Goal: Task Accomplishment & Management: Manage account settings

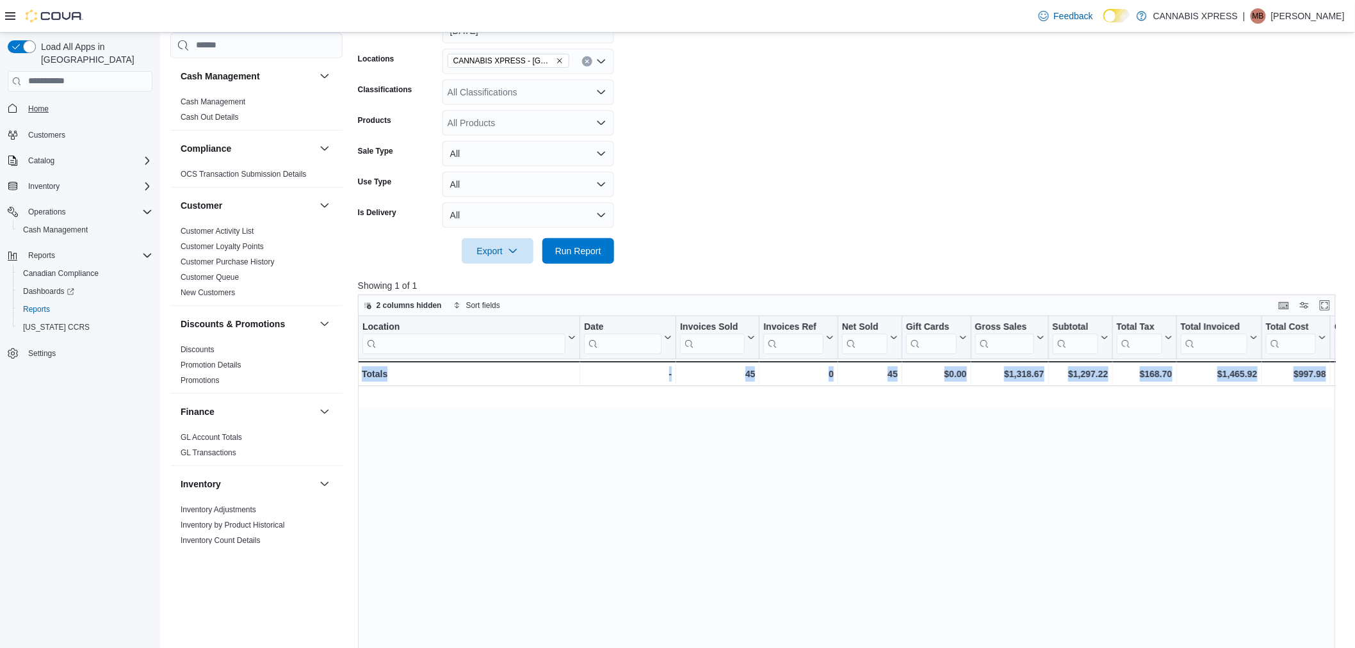
scroll to position [0, 1388]
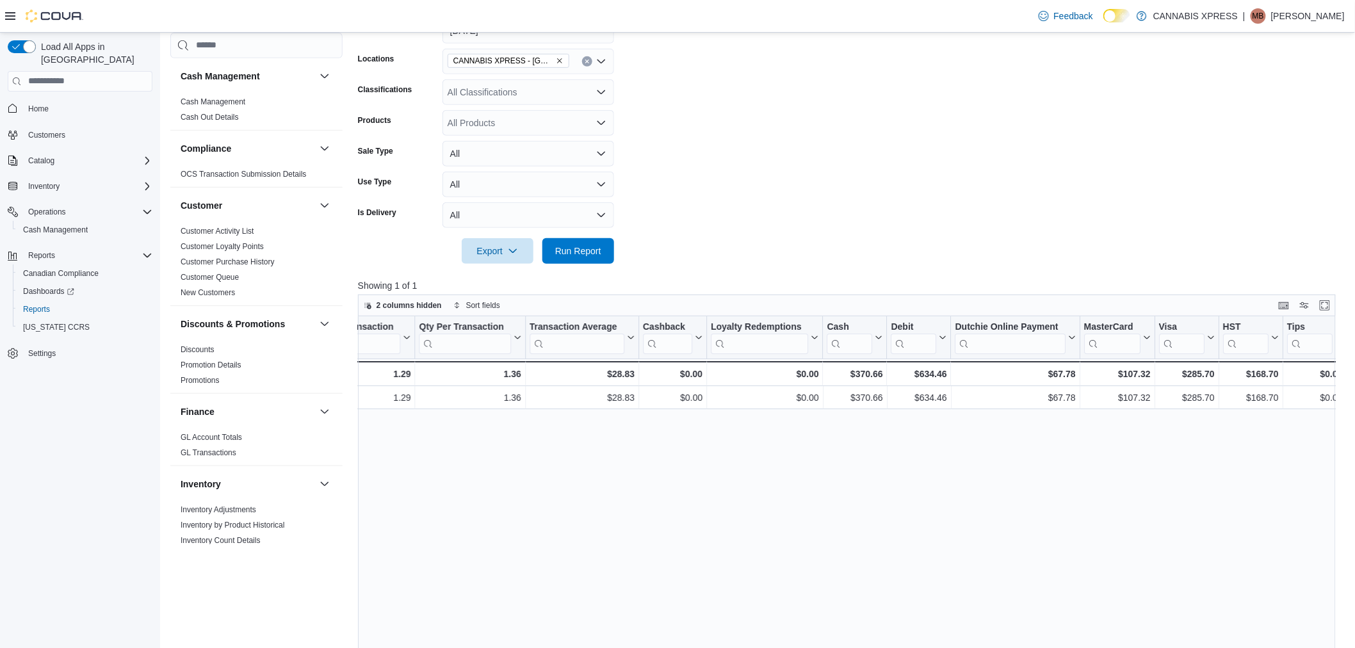
click at [36, 94] on nav "Home Customers Catalog Inventory Operations Cash Management Reports Canadian Co…" at bounding box center [80, 245] width 145 height 302
click at [33, 104] on span "Home" at bounding box center [38, 109] width 20 height 10
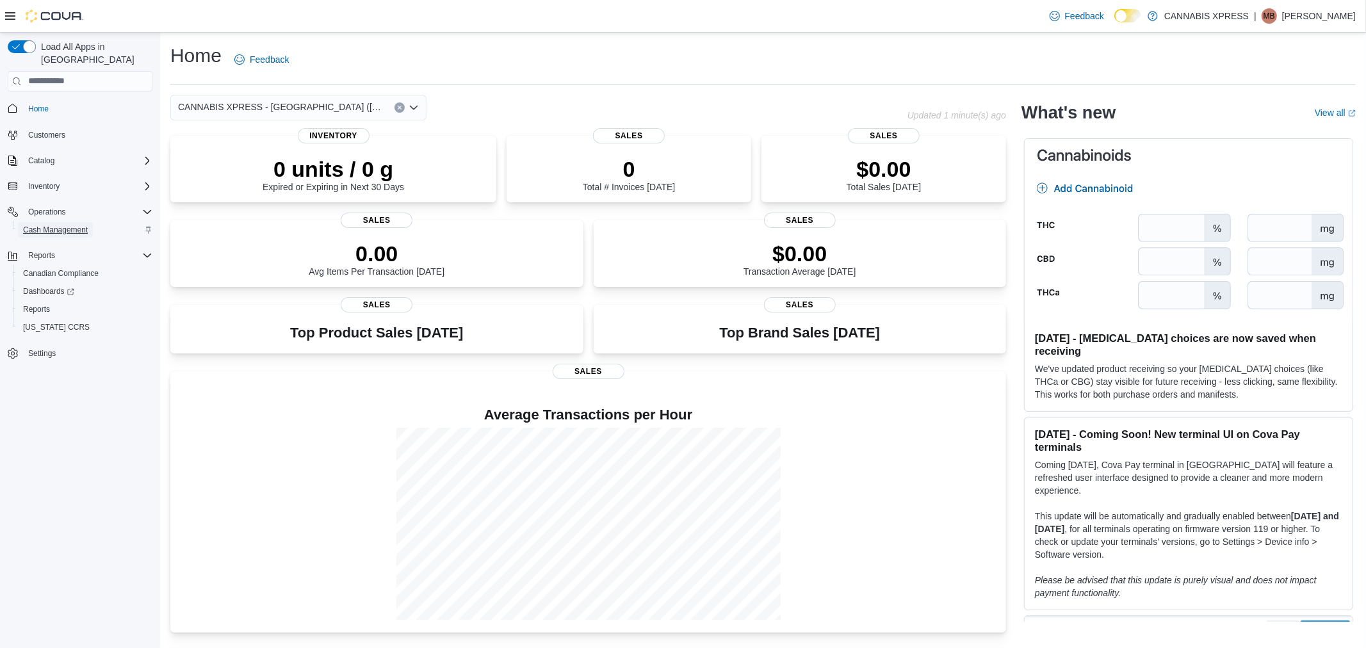
click at [63, 225] on span "Cash Management" at bounding box center [55, 230] width 65 height 10
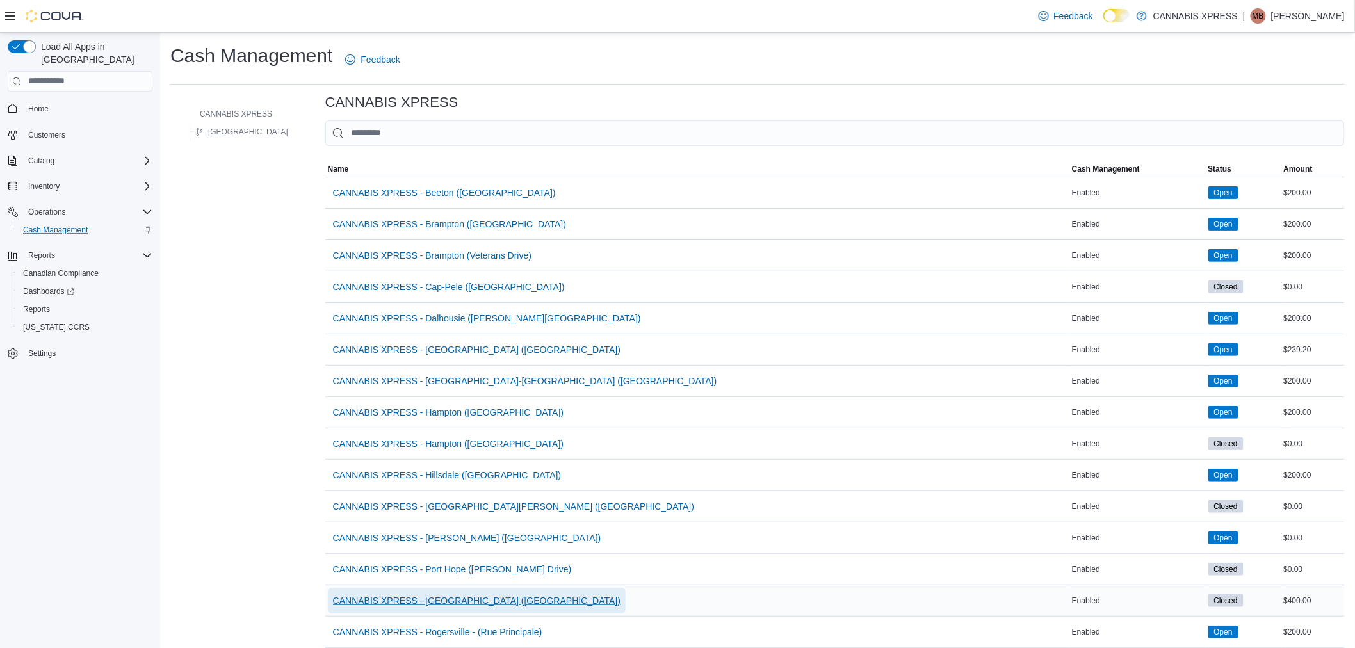
click at [476, 599] on span "CANNABIS XPRESS - [GEOGRAPHIC_DATA] ([GEOGRAPHIC_DATA])" at bounding box center [476, 600] width 287 height 13
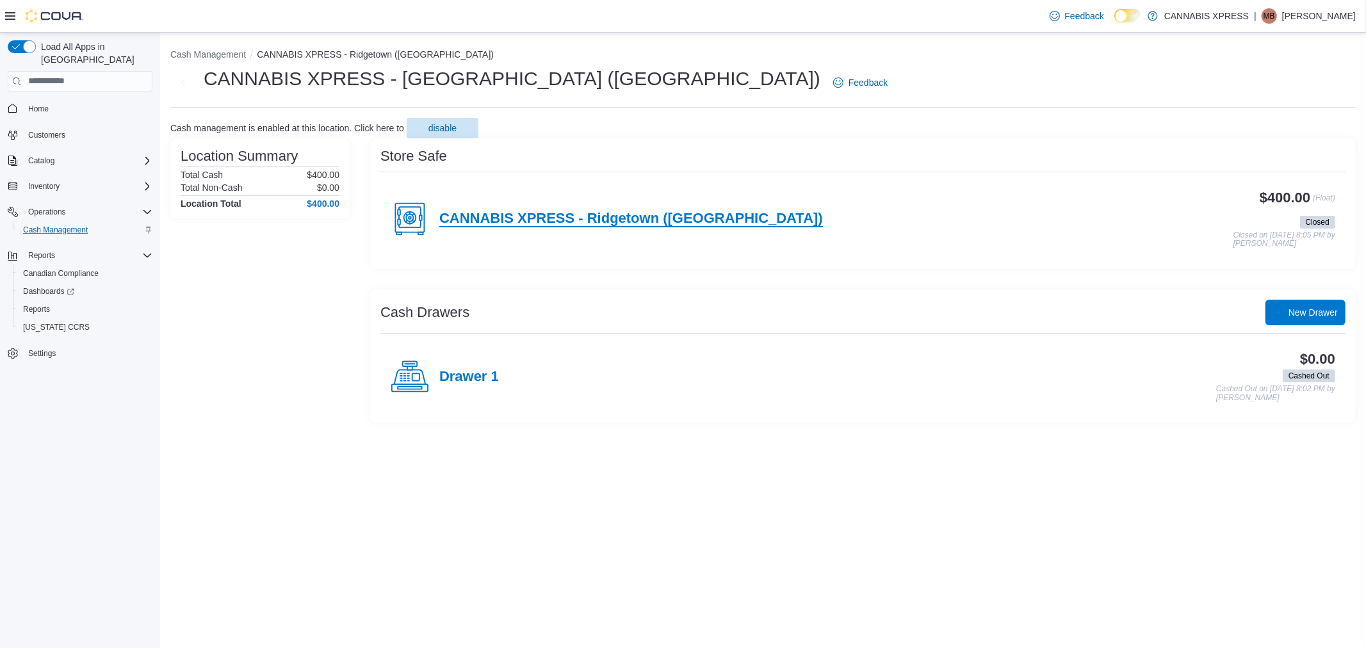
click at [607, 216] on h4 "CANNABIS XPRESS - Ridgetown ([GEOGRAPHIC_DATA])" at bounding box center [631, 219] width 384 height 17
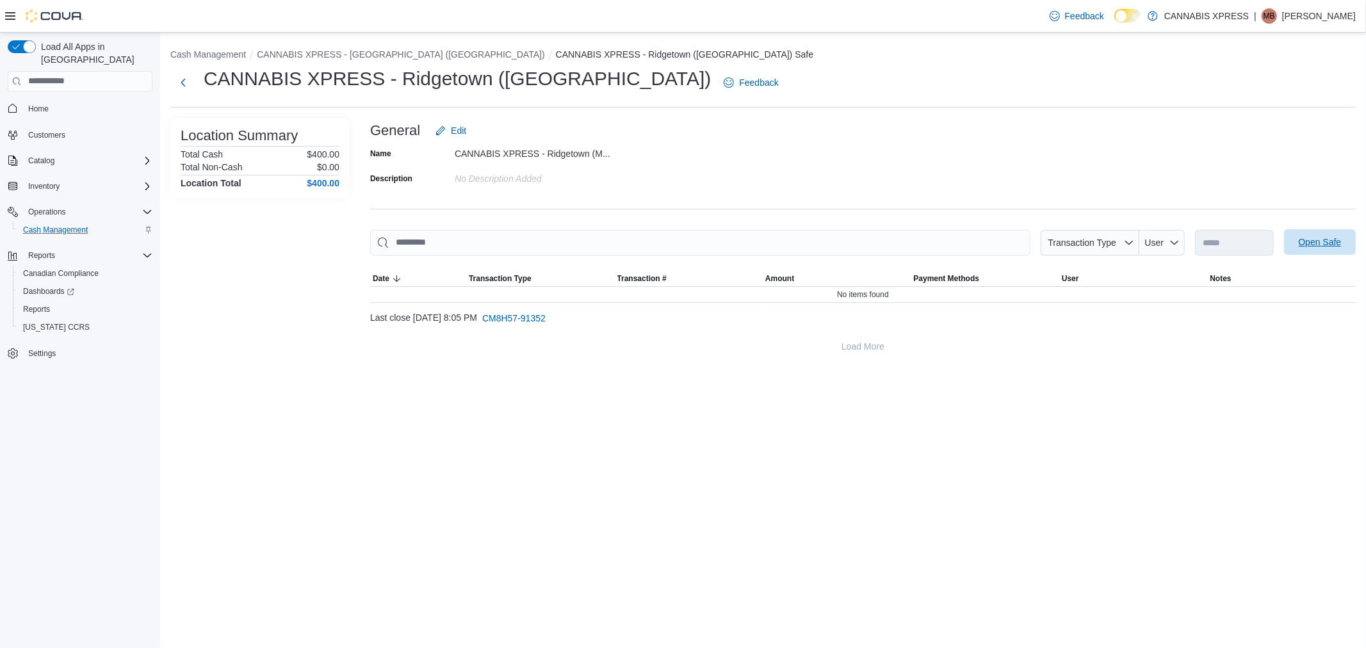
click at [1305, 240] on span "Open Safe" at bounding box center [1320, 242] width 43 height 13
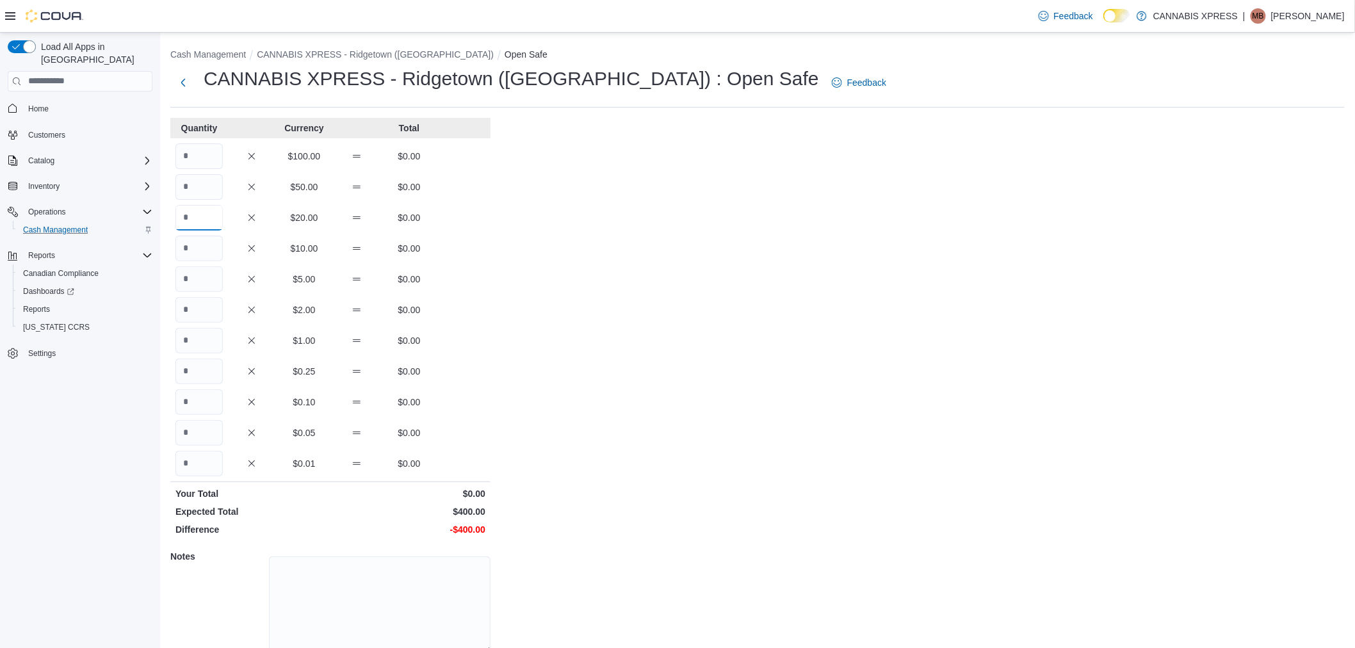
click at [208, 222] on input "Quantity" at bounding box center [198, 218] width 47 height 26
type input "*"
type input "**"
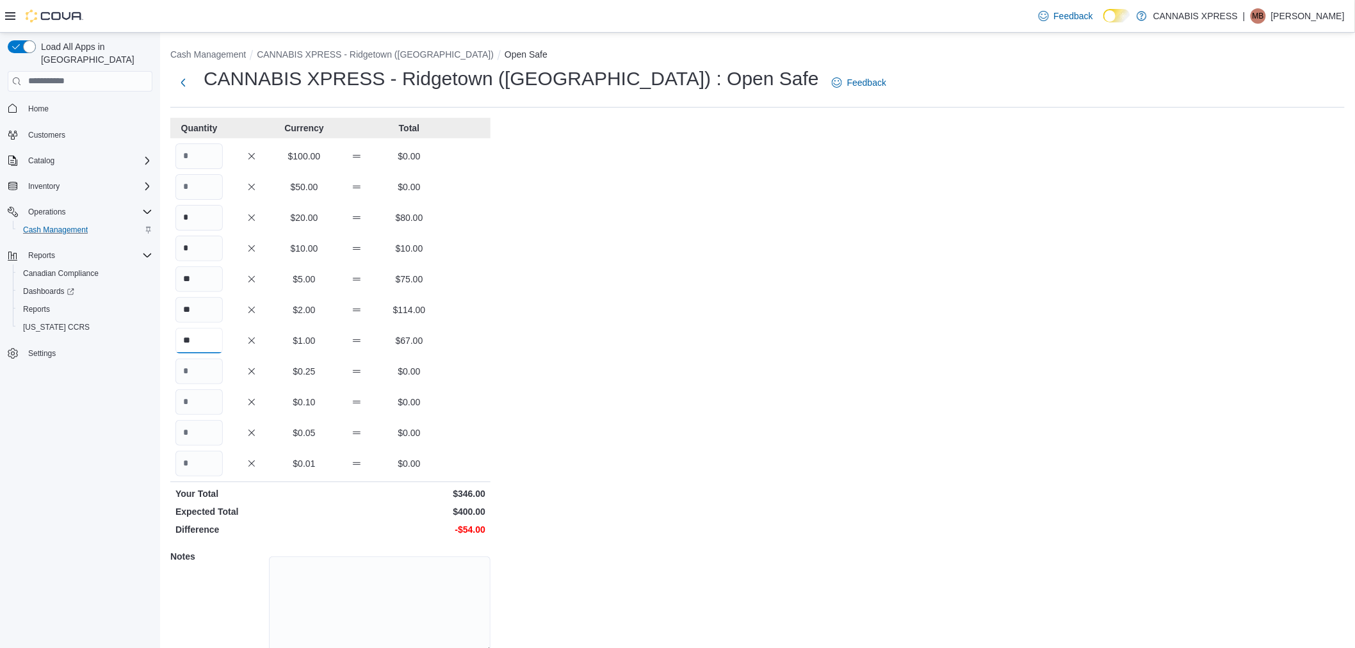
type input "**"
type input "***"
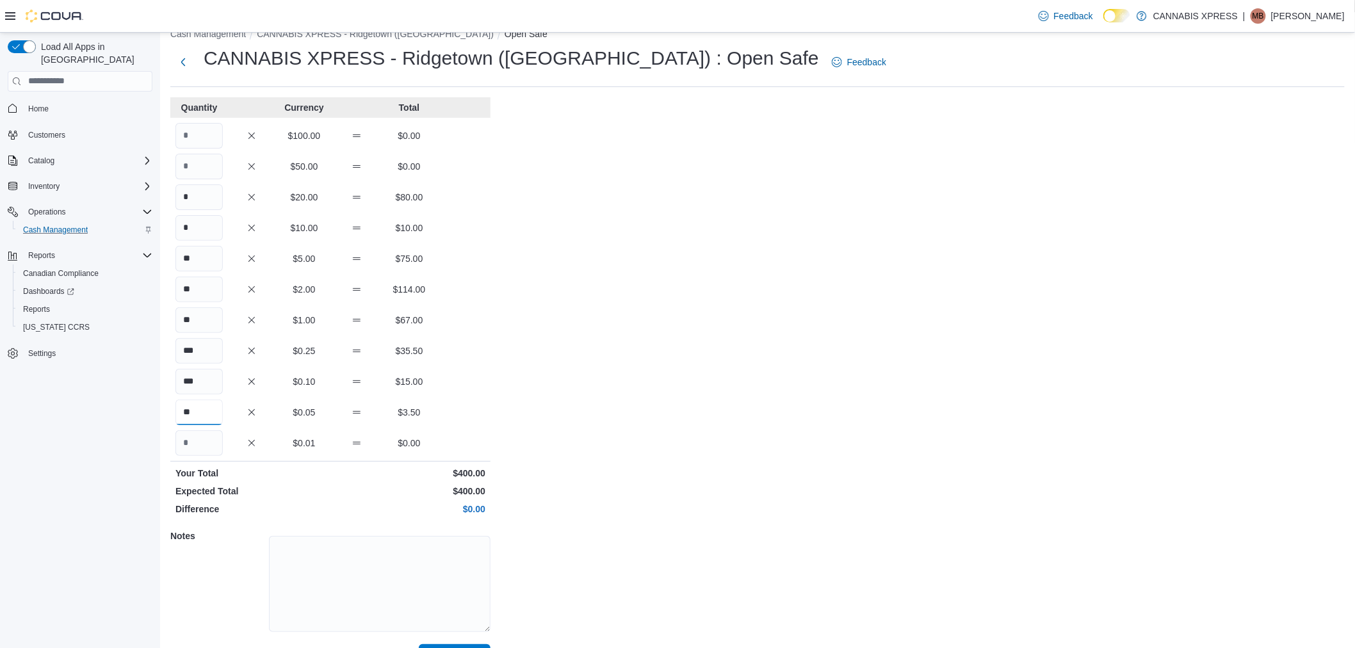
scroll to position [53, 0]
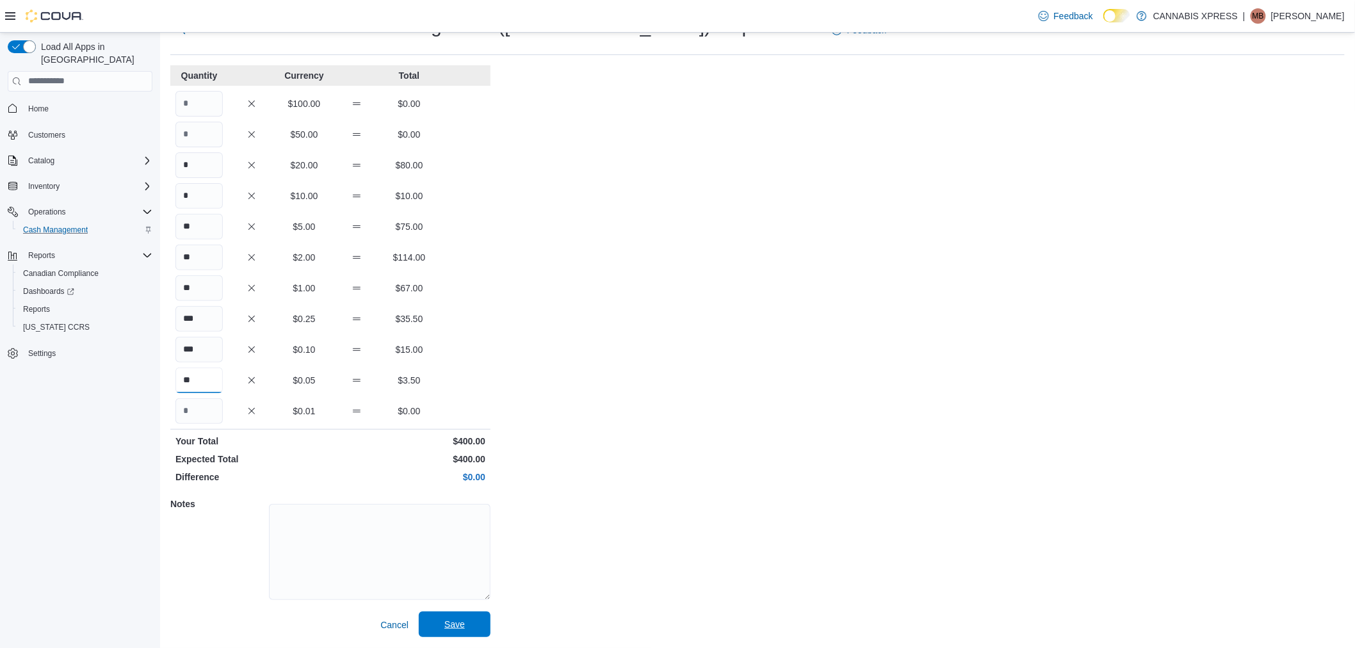
type input "**"
click at [442, 621] on span "Save" at bounding box center [454, 624] width 56 height 26
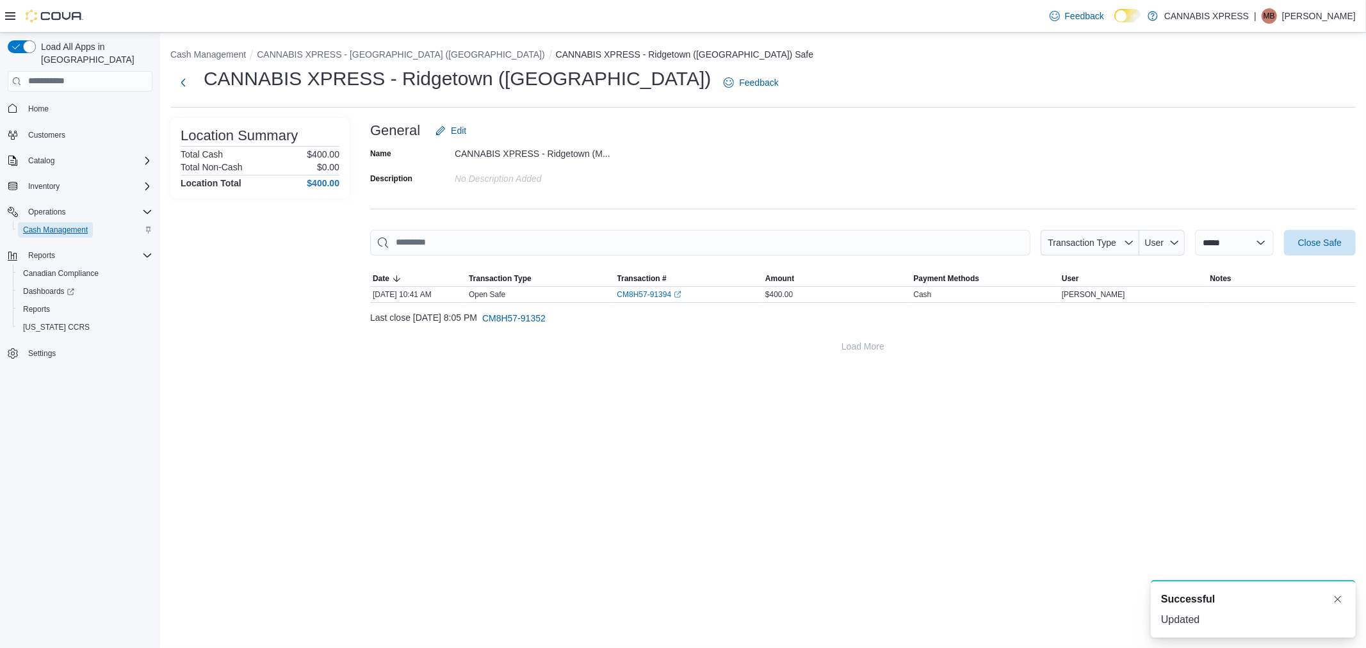
click at [43, 225] on span "Cash Management" at bounding box center [55, 230] width 65 height 10
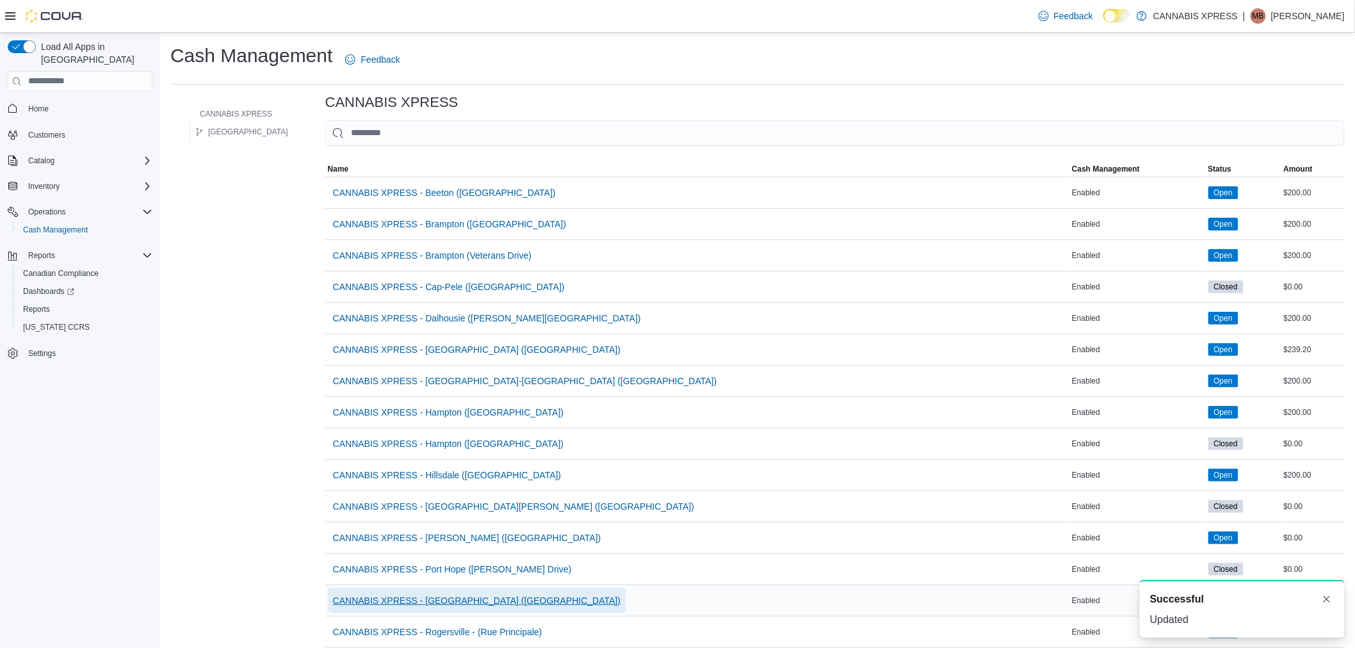
click at [412, 595] on span "CANNABIS XPRESS - [GEOGRAPHIC_DATA] ([GEOGRAPHIC_DATA])" at bounding box center [476, 600] width 287 height 13
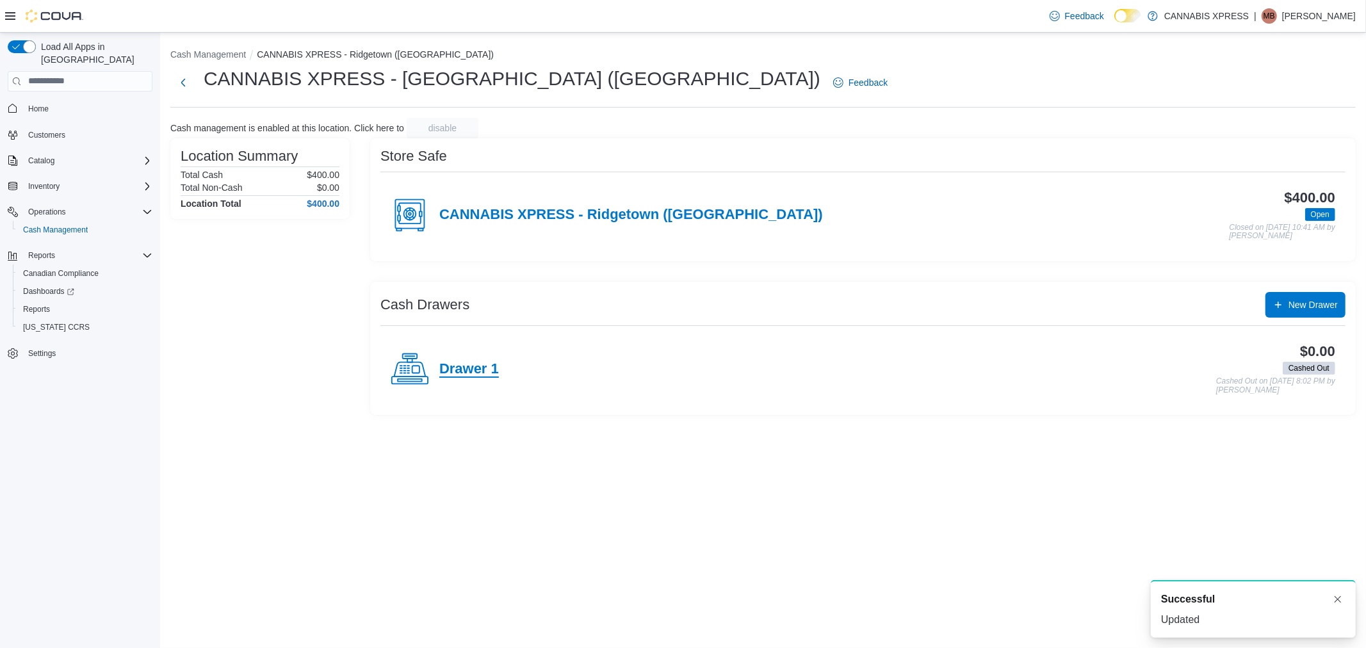
click at [482, 365] on h4 "Drawer 1" at bounding box center [469, 369] width 60 height 17
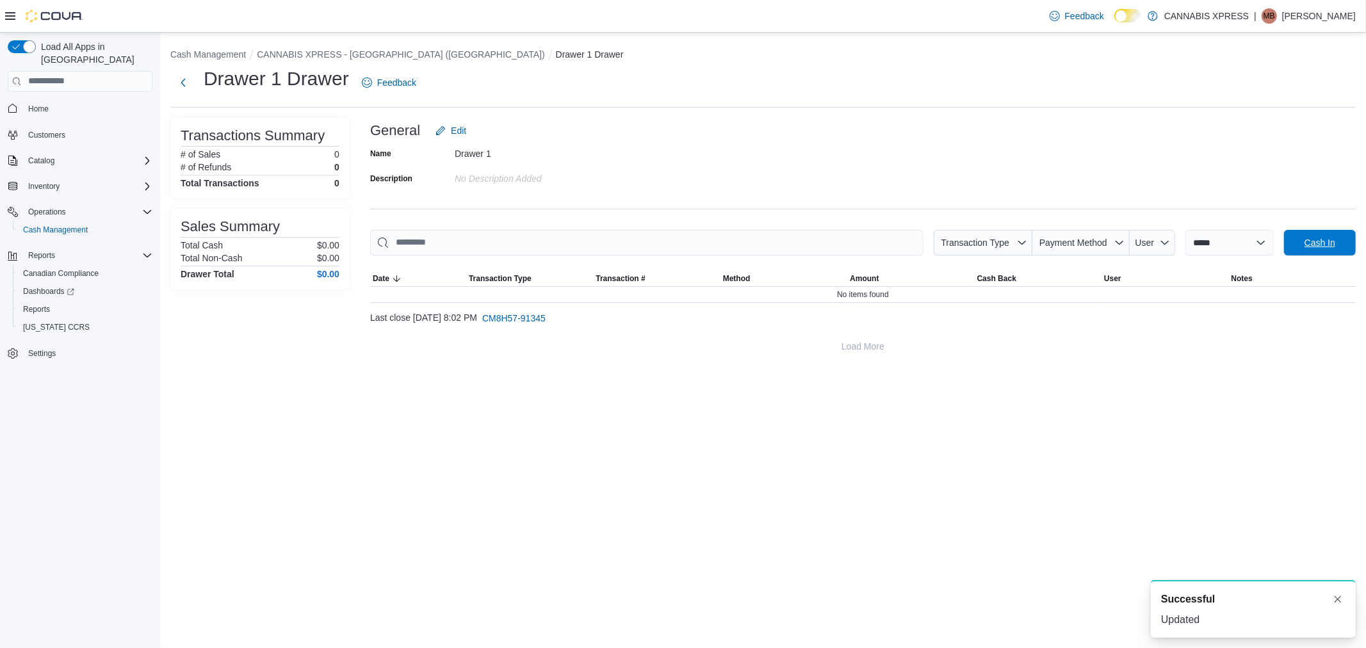
click at [1308, 238] on span "Cash In" at bounding box center [1319, 242] width 31 height 13
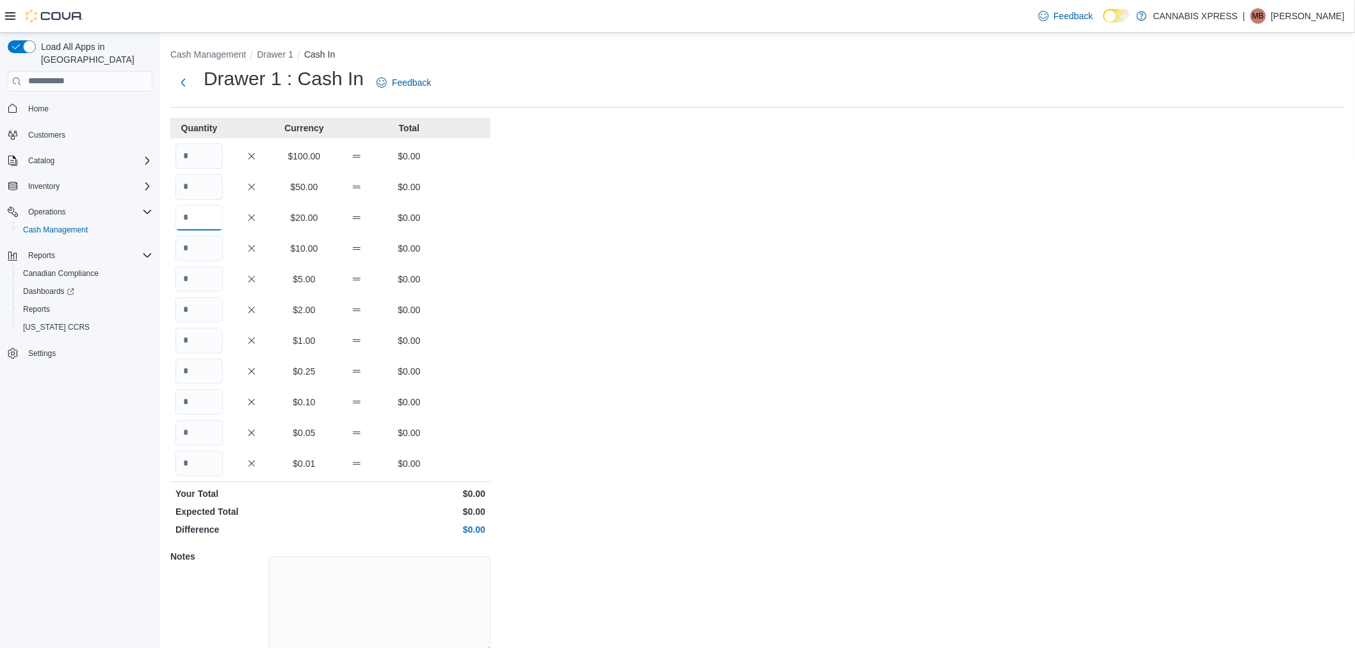
click at [214, 216] on input "Quantity" at bounding box center [198, 218] width 47 height 26
type input "*"
type input "**"
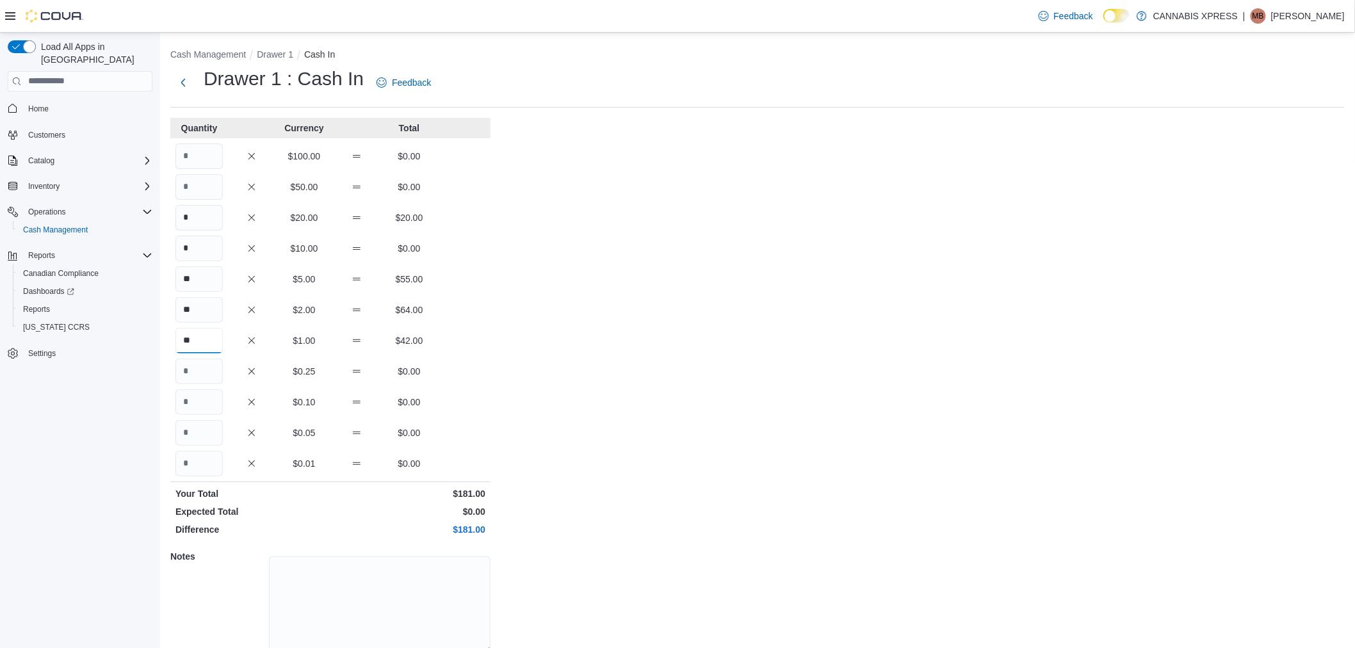
type input "**"
type input "***"
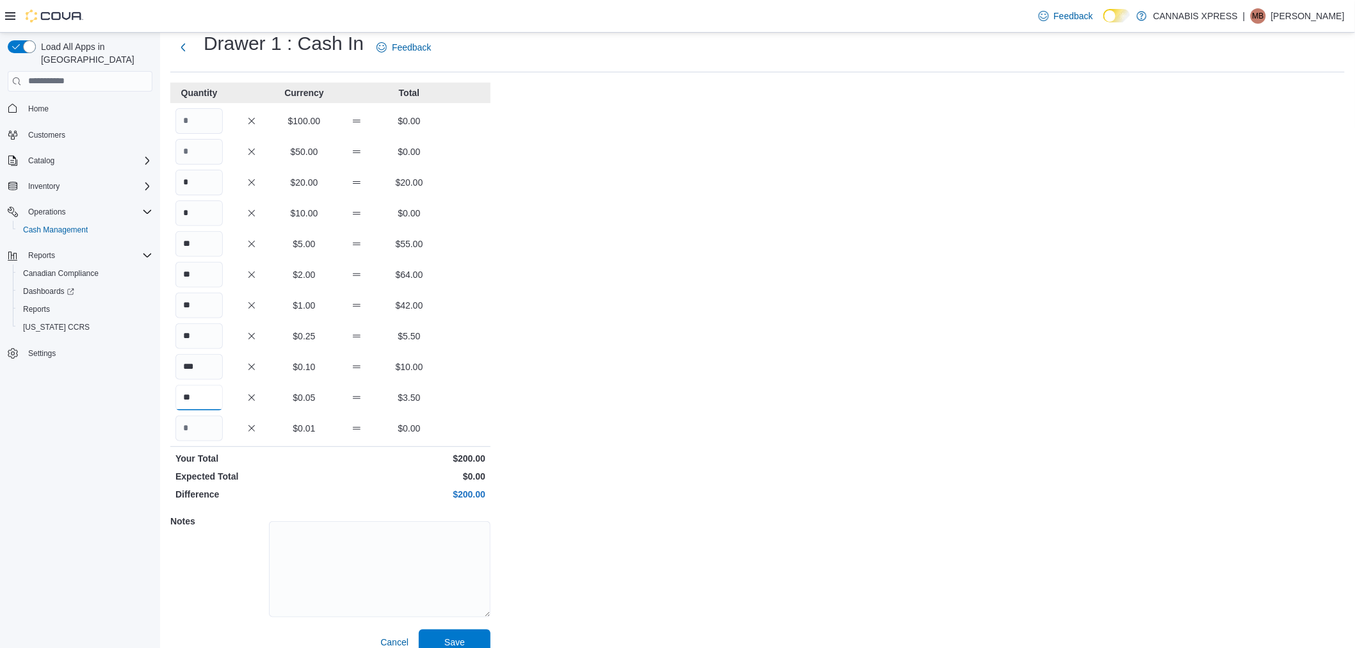
scroll to position [53, 0]
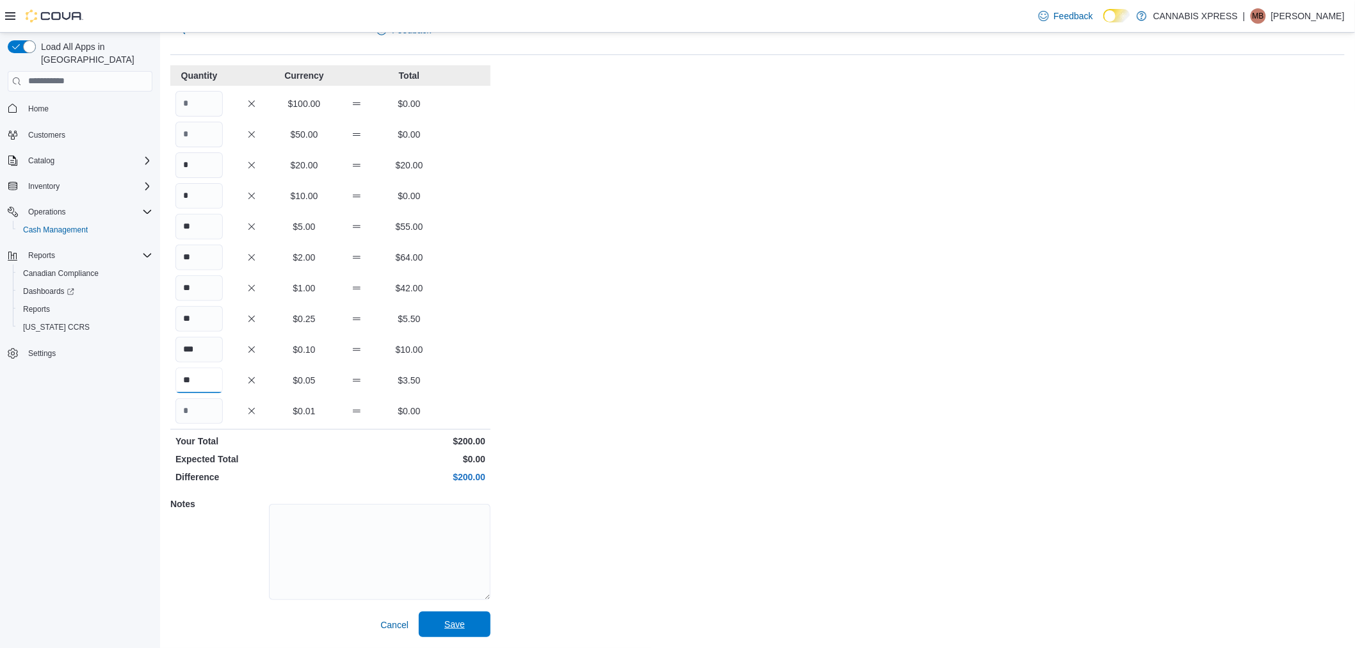
type input "**"
click at [474, 632] on span "Save" at bounding box center [454, 624] width 56 height 26
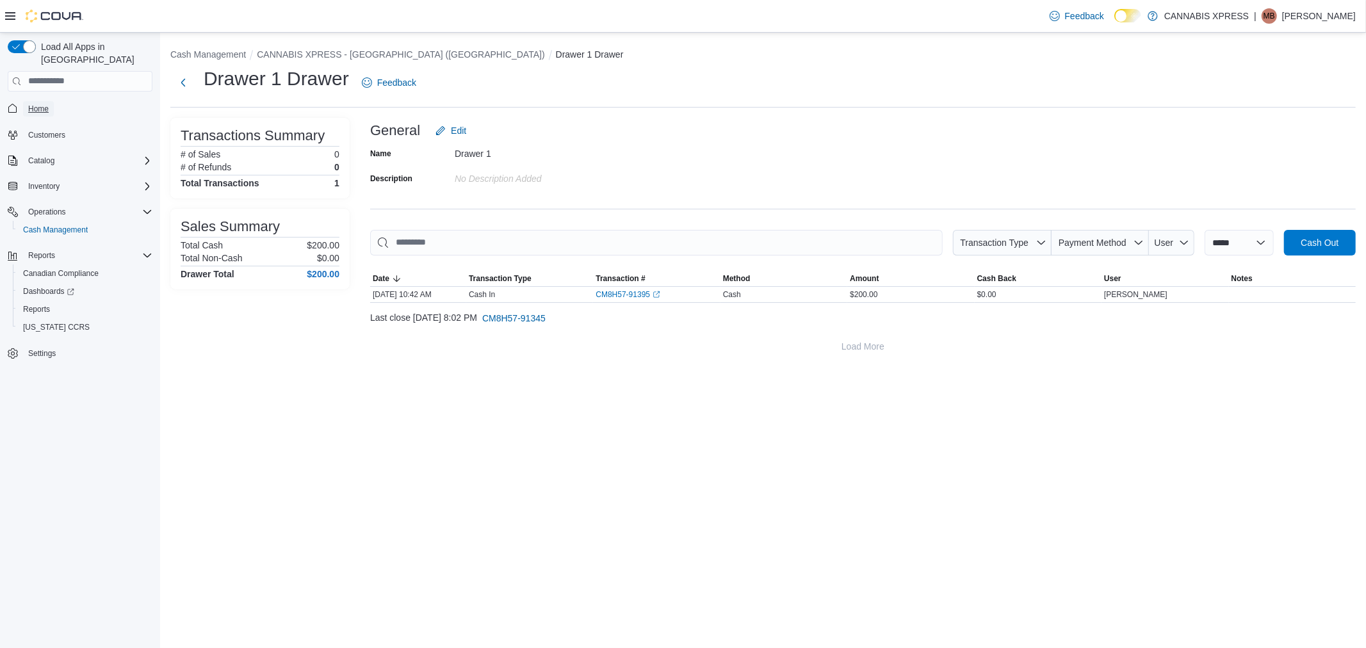
click at [33, 104] on span "Home" at bounding box center [38, 109] width 20 height 10
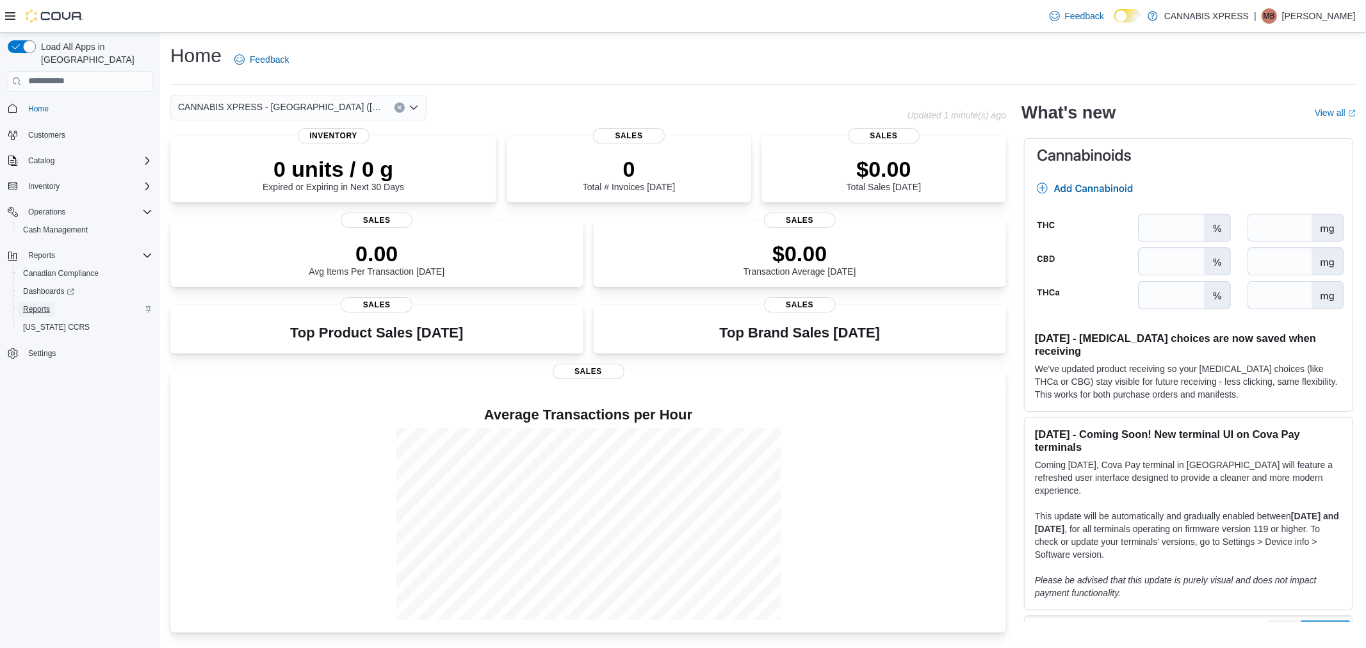
click at [31, 302] on span "Reports" at bounding box center [36, 309] width 27 height 15
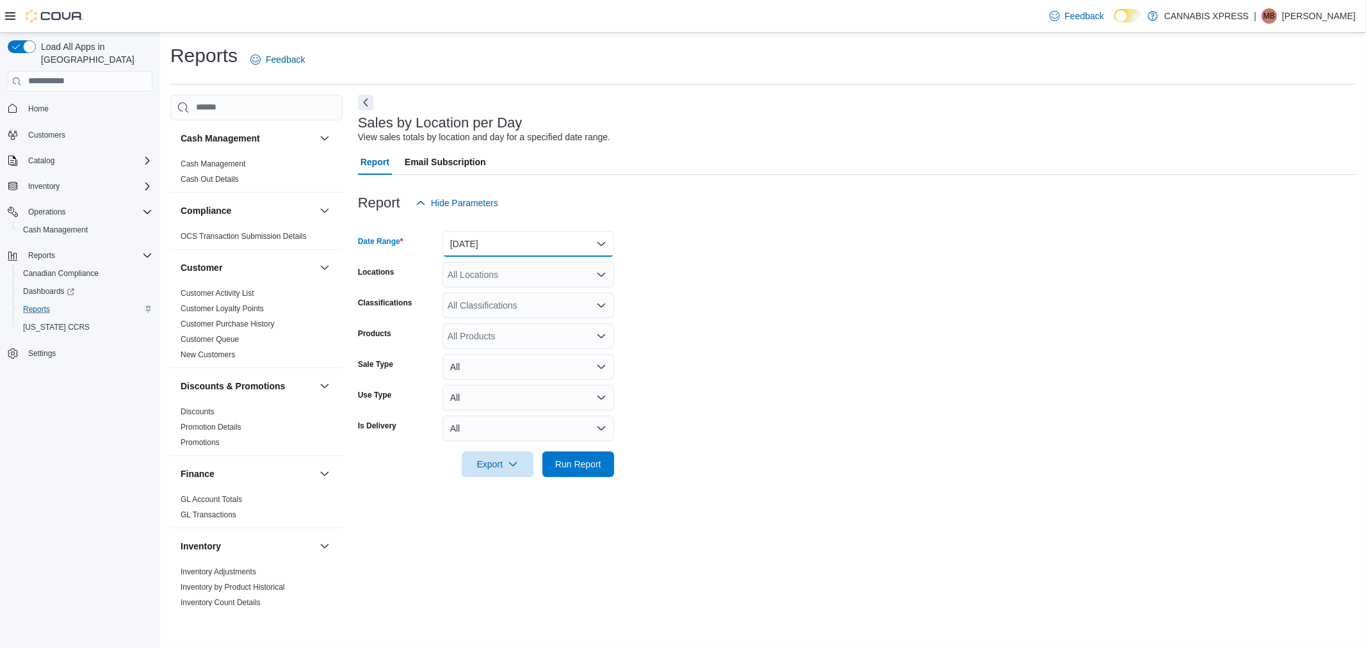
click at [480, 247] on button "Yesterday" at bounding box center [528, 244] width 172 height 26
click at [498, 343] on span "Last 7 Days" at bounding box center [536, 346] width 146 height 15
click at [493, 262] on div "All Locations" at bounding box center [528, 275] width 172 height 26
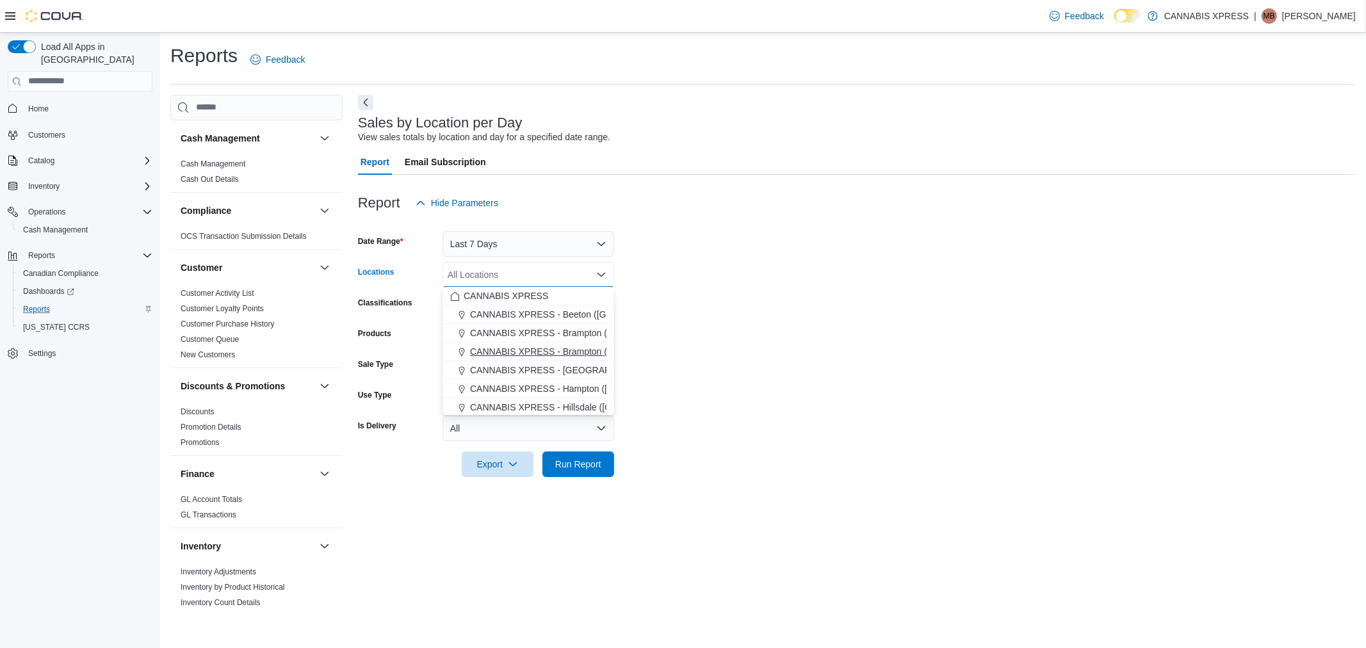
scroll to position [71, 0]
click at [577, 408] on span "CANNABIS XPRESS - [GEOGRAPHIC_DATA] ([GEOGRAPHIC_DATA])" at bounding box center [613, 410] width 287 height 13
click at [581, 452] on span "Run Report" at bounding box center [578, 464] width 56 height 26
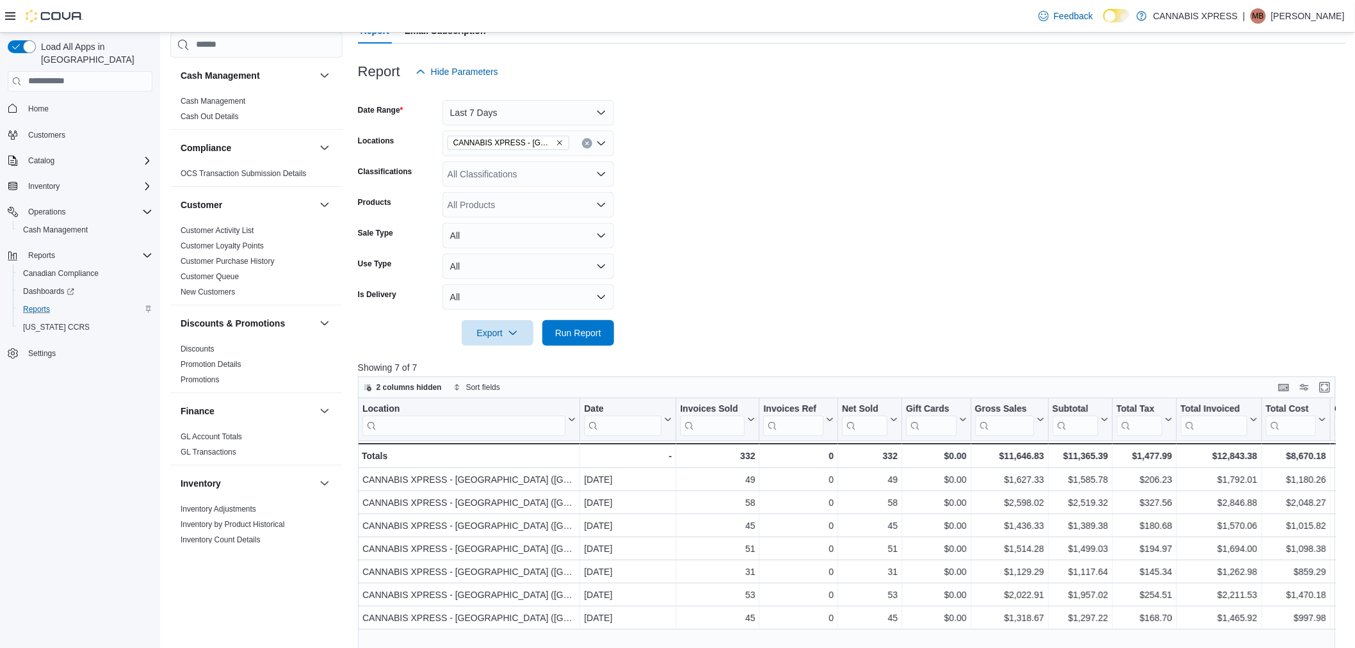
scroll to position [213, 0]
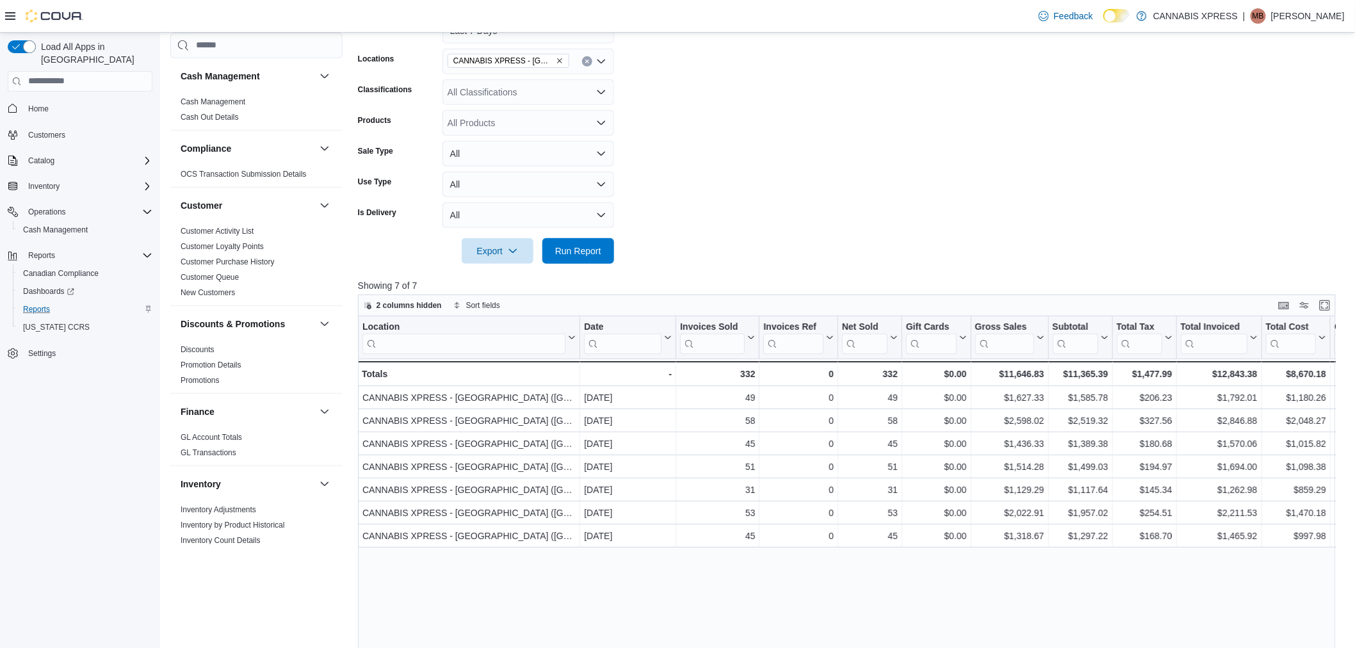
click at [918, 603] on div "Location Click to view column header actions Date Click to view column header a…" at bounding box center [852, 564] width 988 height 497
click at [38, 225] on span "Cash Management" at bounding box center [55, 230] width 65 height 10
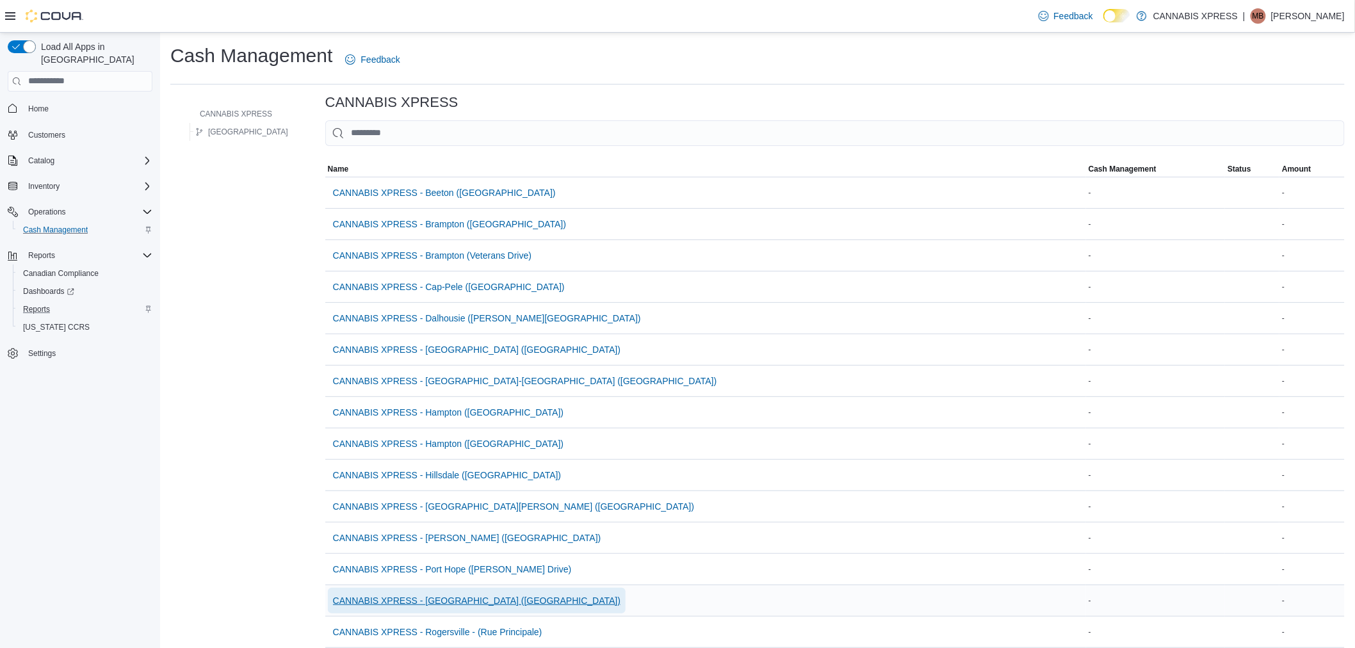
click at [477, 594] on span "CANNABIS XPRESS - [GEOGRAPHIC_DATA] ([GEOGRAPHIC_DATA])" at bounding box center [476, 600] width 287 height 13
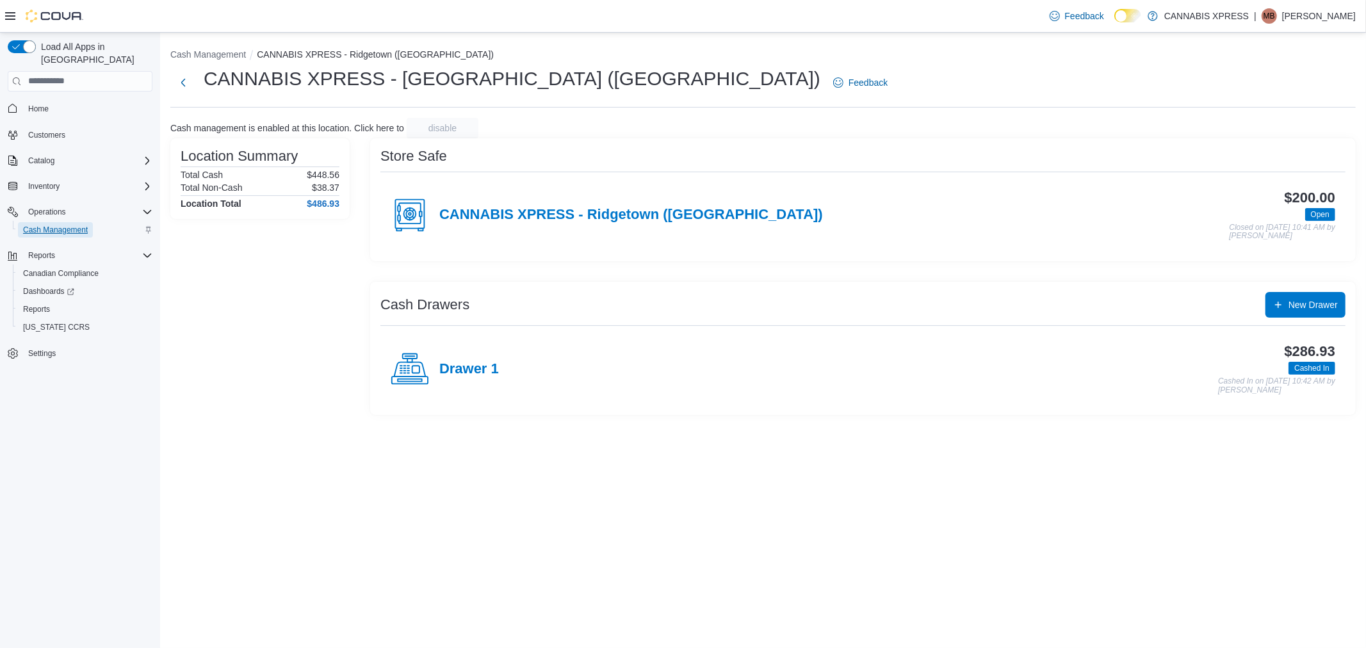
click at [72, 225] on span "Cash Management" at bounding box center [55, 230] width 65 height 10
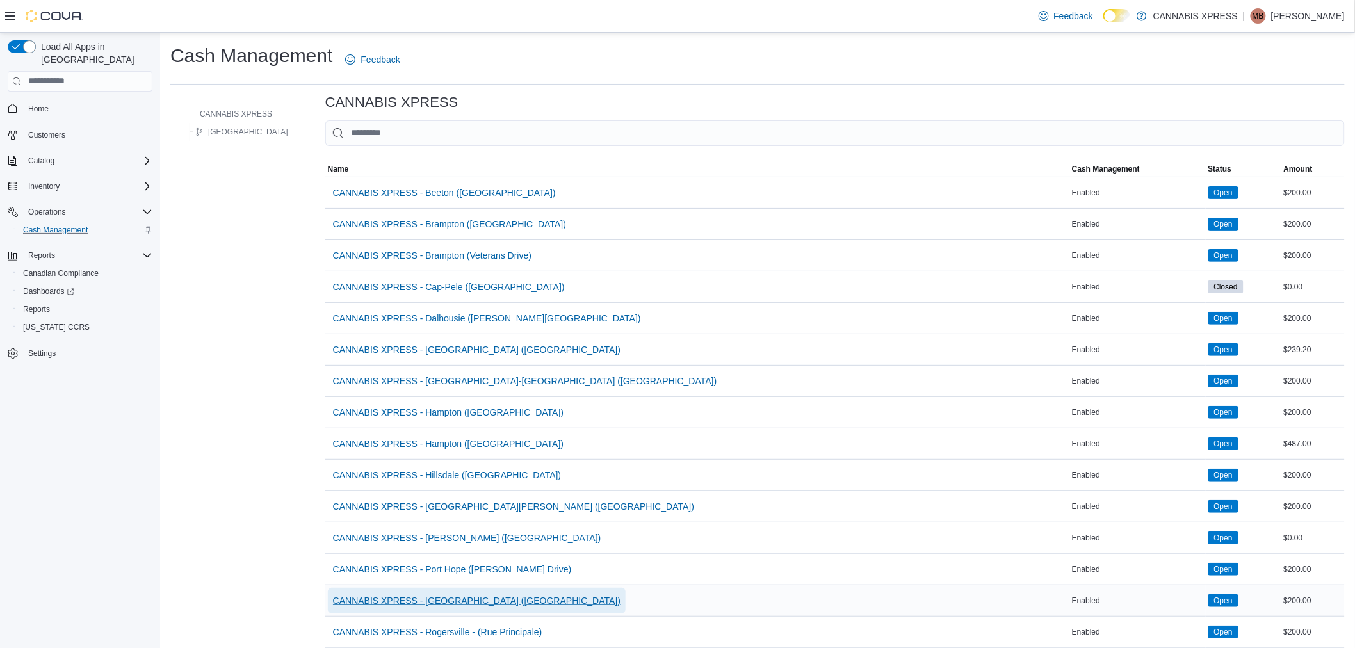
click at [398, 598] on span "CANNABIS XPRESS - [GEOGRAPHIC_DATA] ([GEOGRAPHIC_DATA])" at bounding box center [476, 600] width 287 height 13
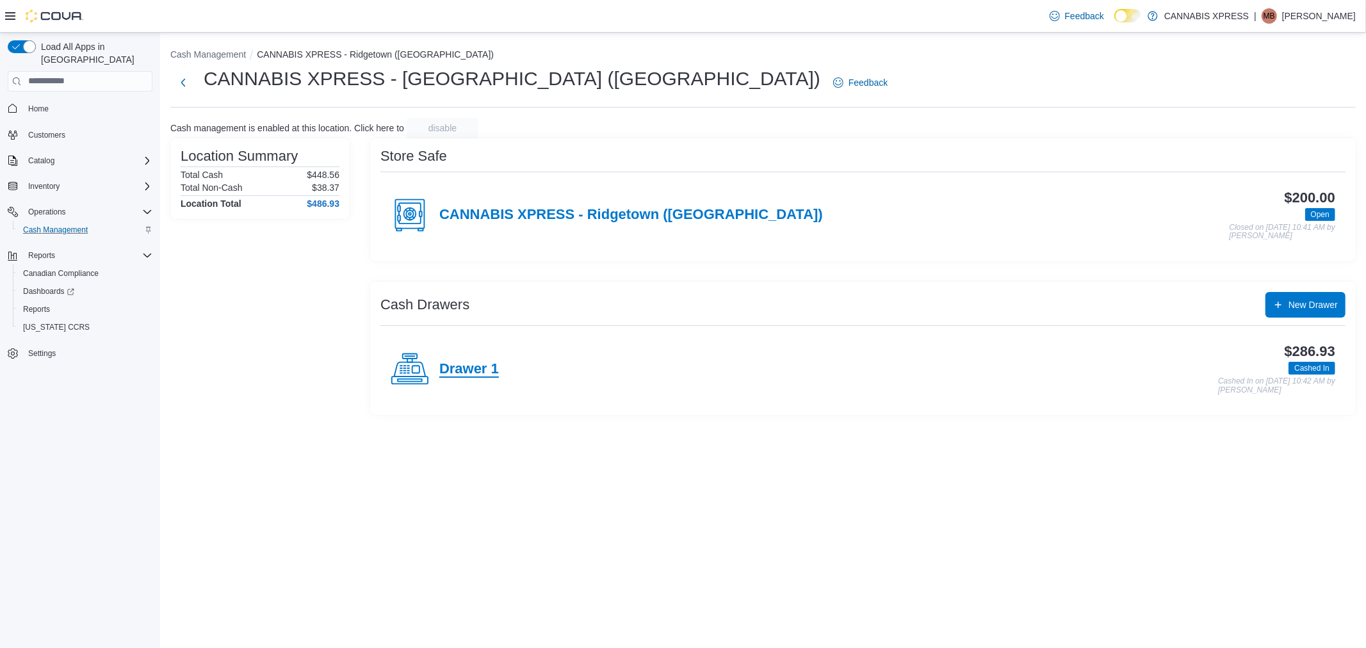
click at [458, 368] on h4 "Drawer 1" at bounding box center [469, 369] width 60 height 17
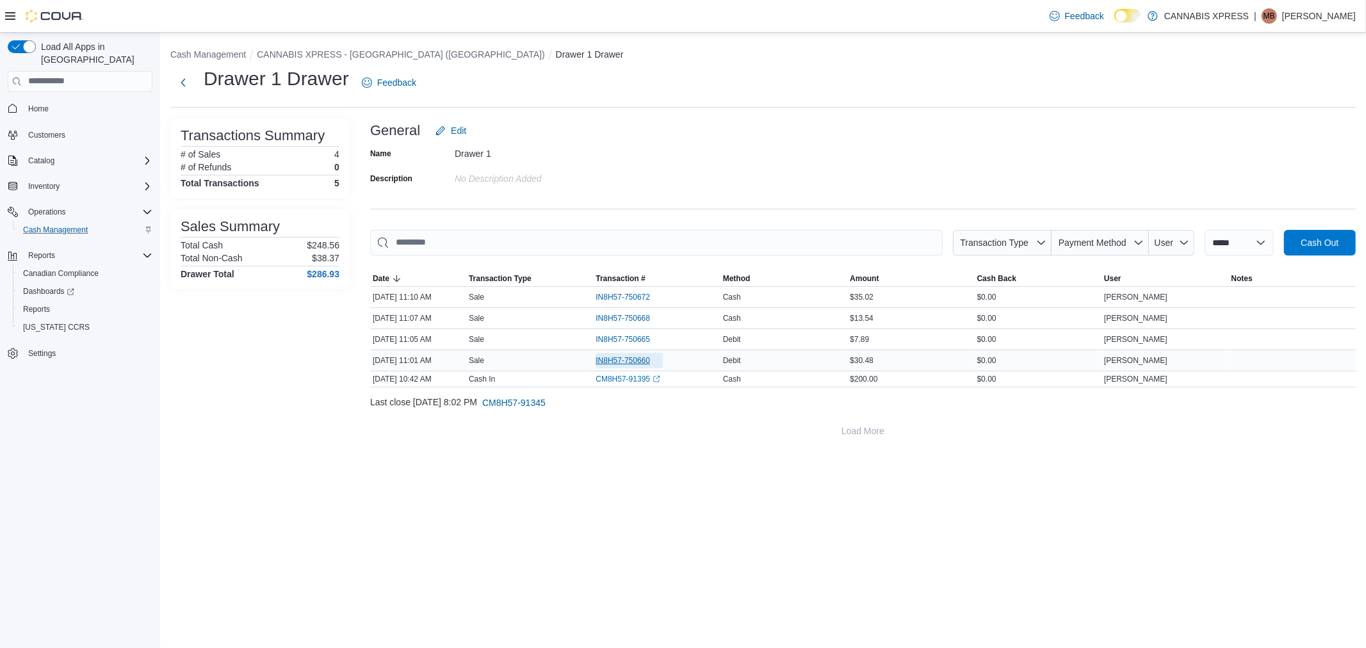
click at [615, 357] on span "IN8H57-750660" at bounding box center [622, 360] width 54 height 10
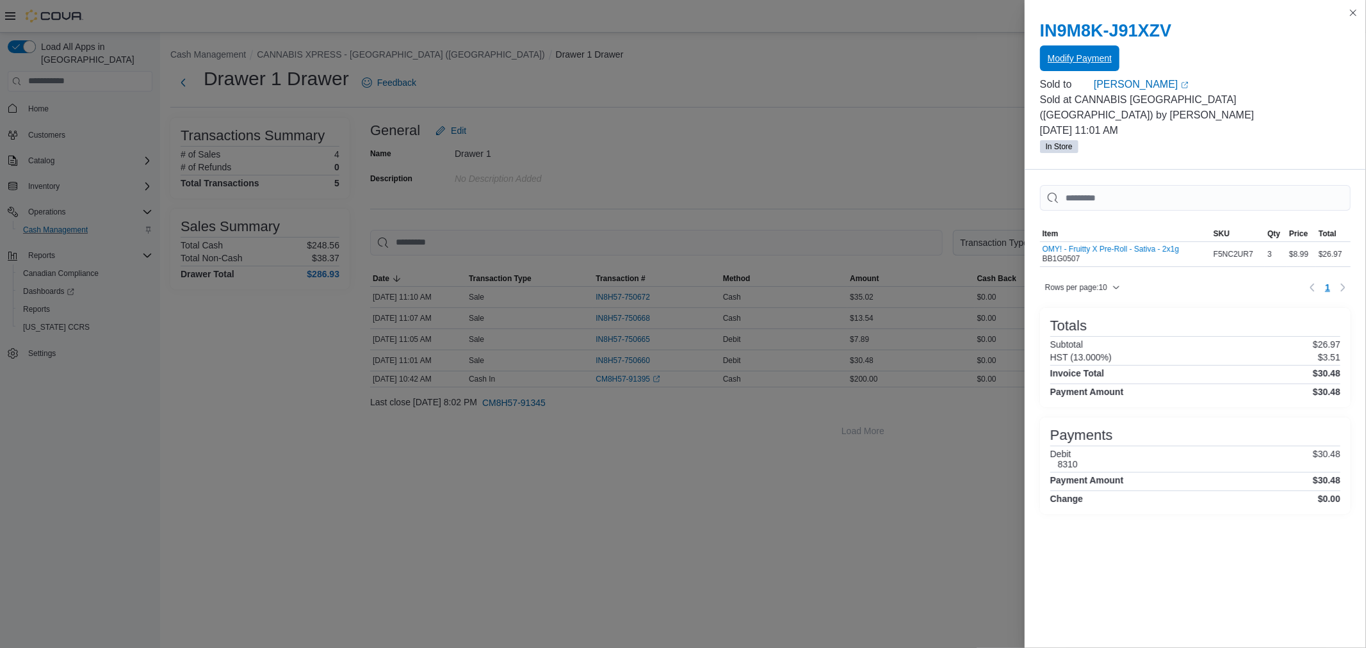
click at [1073, 59] on span "Modify Payment" at bounding box center [1080, 58] width 64 height 13
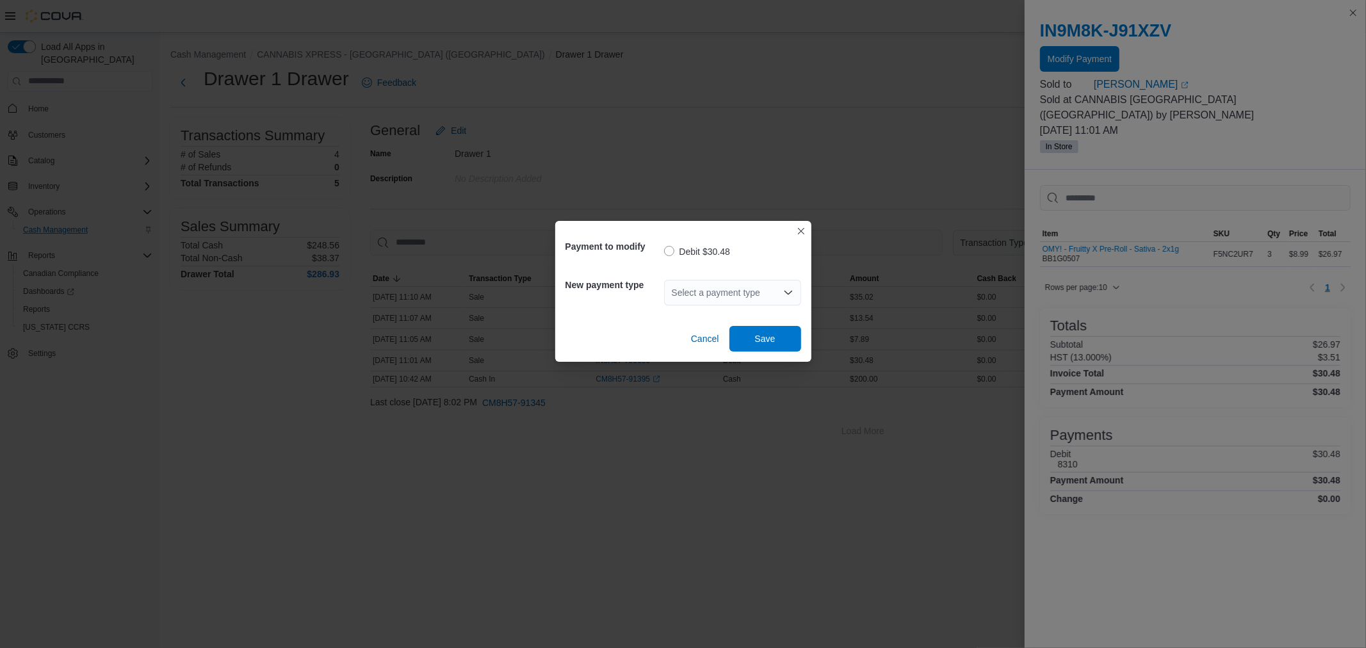
click at [693, 299] on div "Select a payment type" at bounding box center [732, 293] width 137 height 26
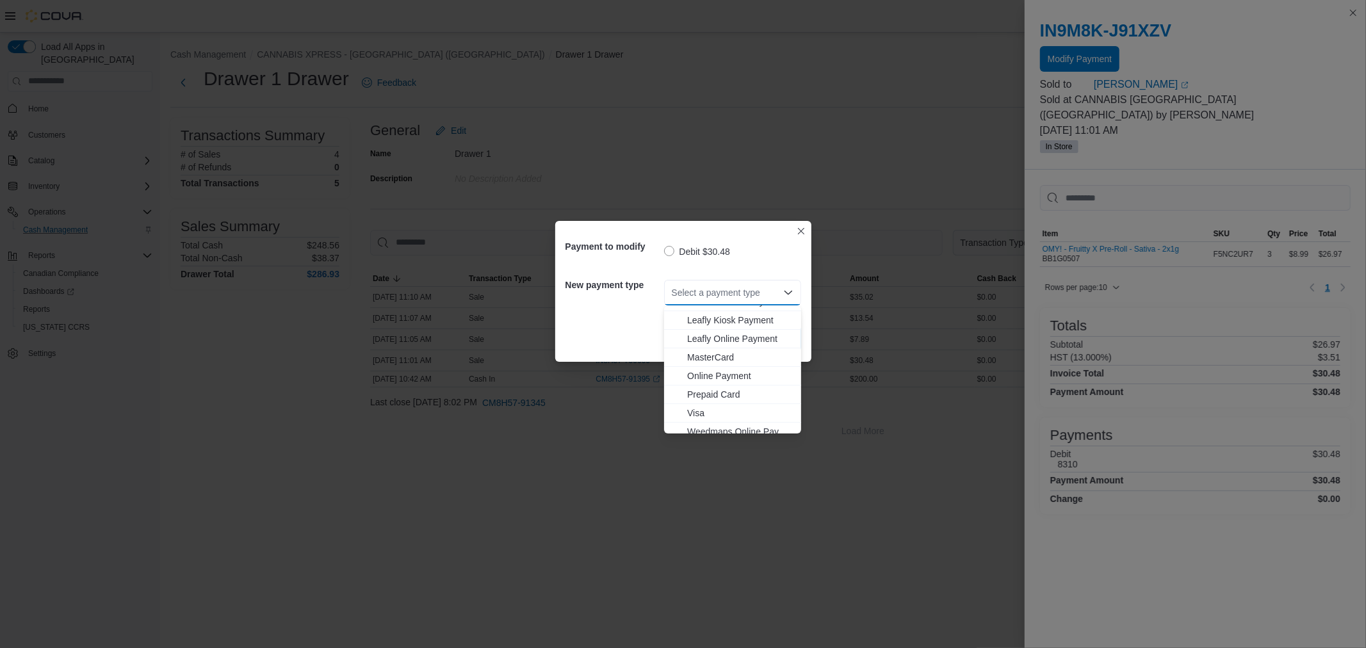
scroll to position [131, 0]
drag, startPoint x: 718, startPoint y: 344, endPoint x: 725, endPoint y: 341, distance: 7.7
click at [719, 344] on span "MasterCard" at bounding box center [740, 350] width 106 height 13
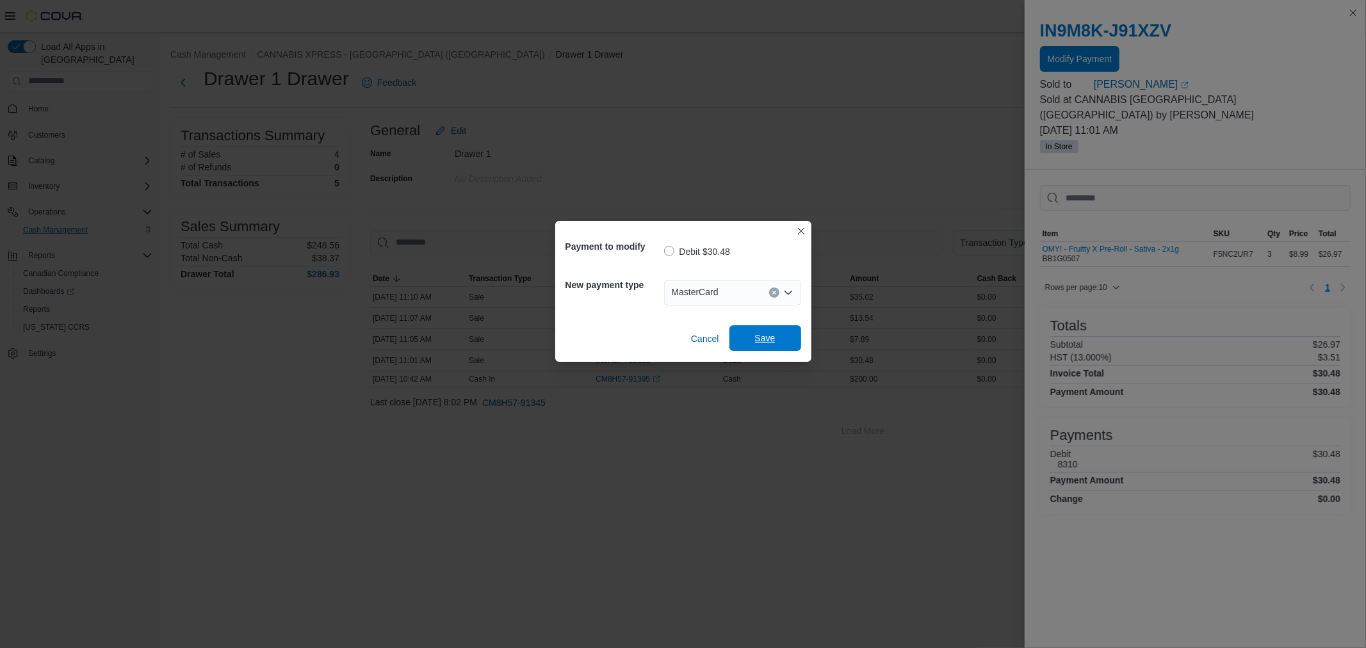
click at [779, 338] on span "Save" at bounding box center [765, 338] width 56 height 26
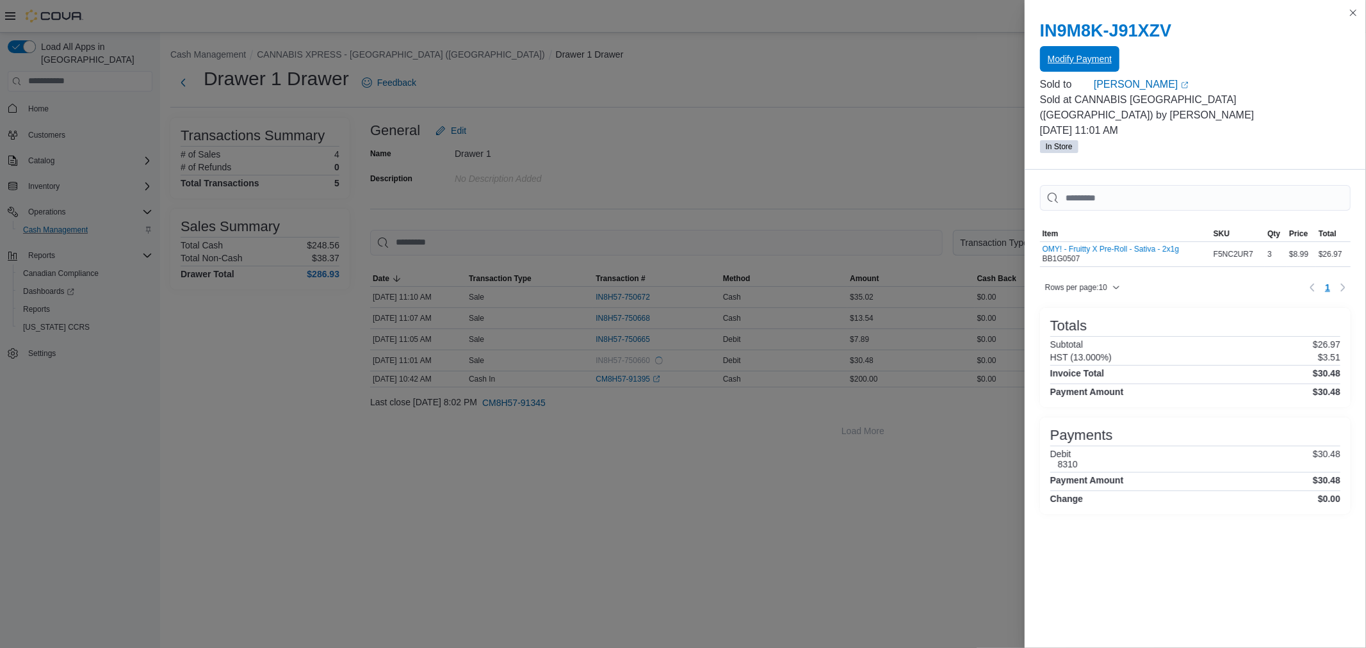
scroll to position [0, 0]
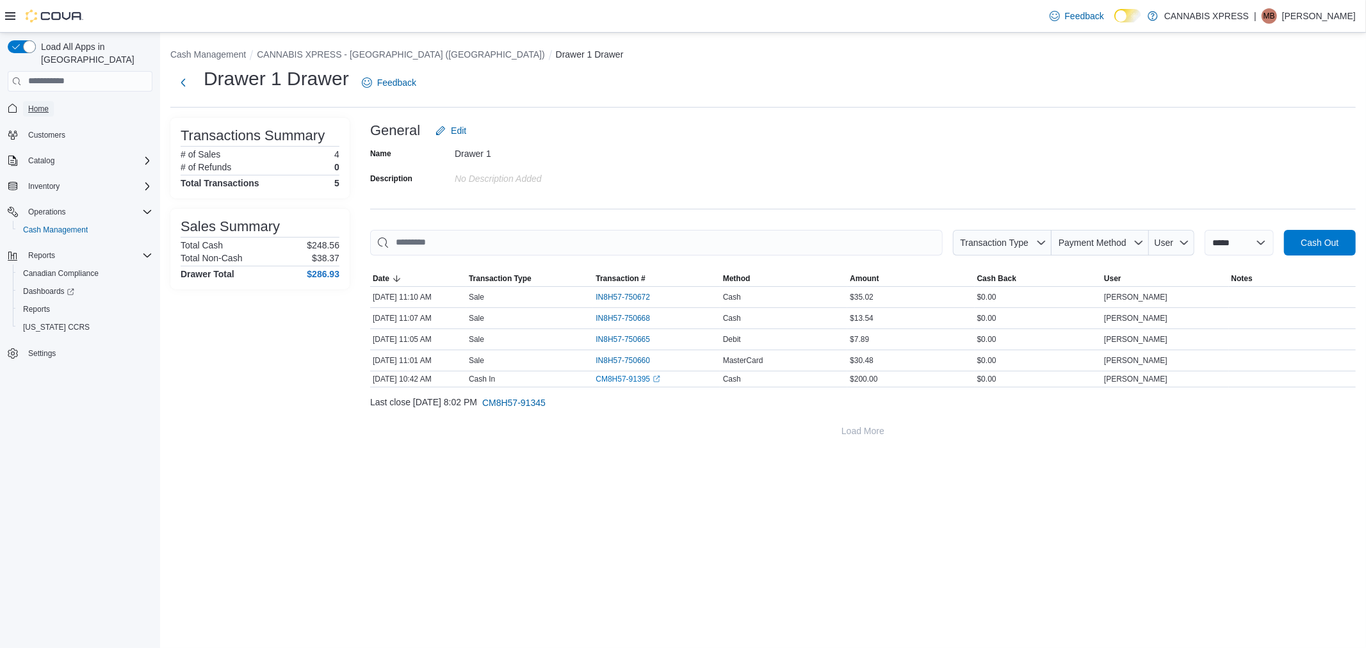
click at [43, 104] on span "Home" at bounding box center [38, 109] width 20 height 10
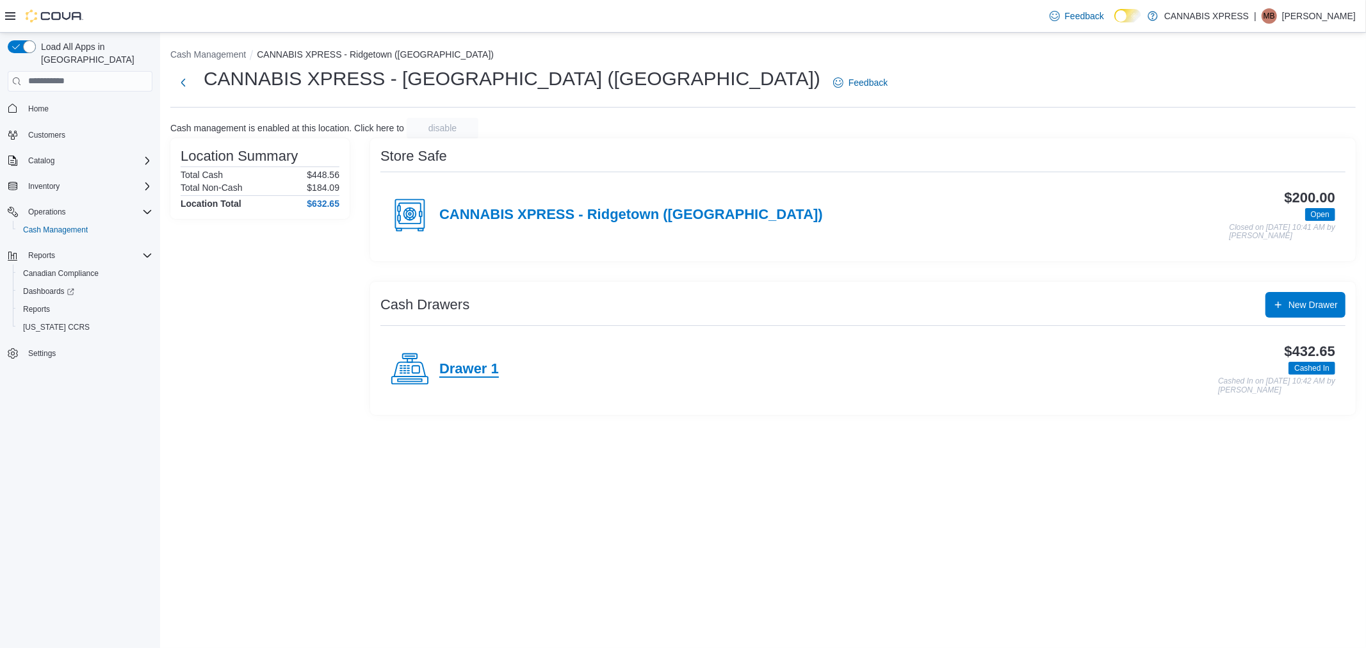
click at [490, 368] on h4 "Drawer 1" at bounding box center [469, 369] width 60 height 17
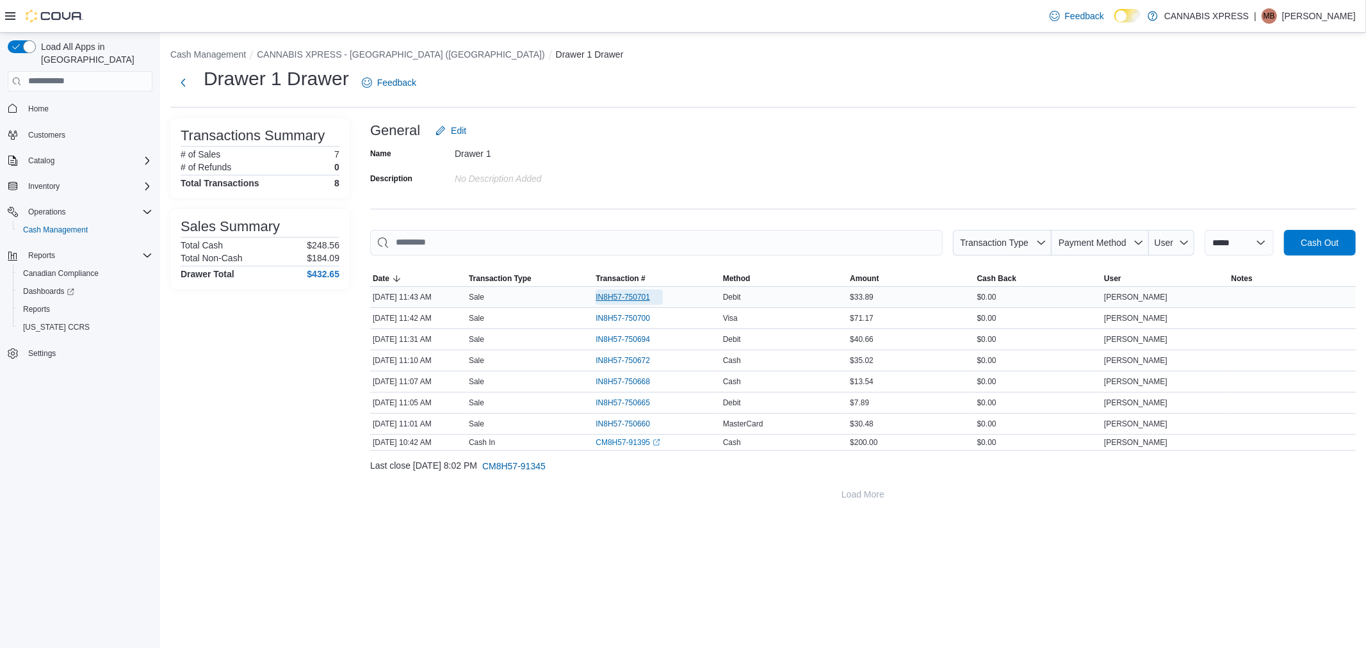
click at [642, 293] on span "IN8H57-750701" at bounding box center [622, 297] width 54 height 10
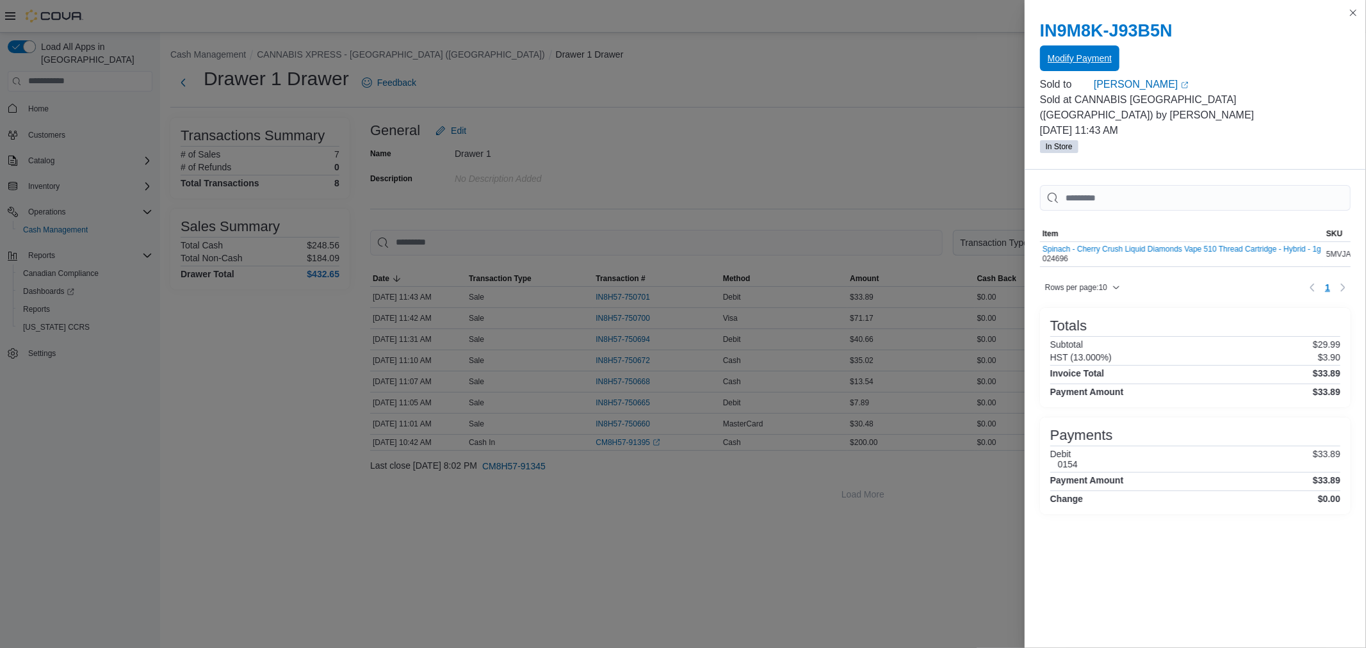
click at [1089, 61] on span "Modify Payment" at bounding box center [1080, 58] width 64 height 13
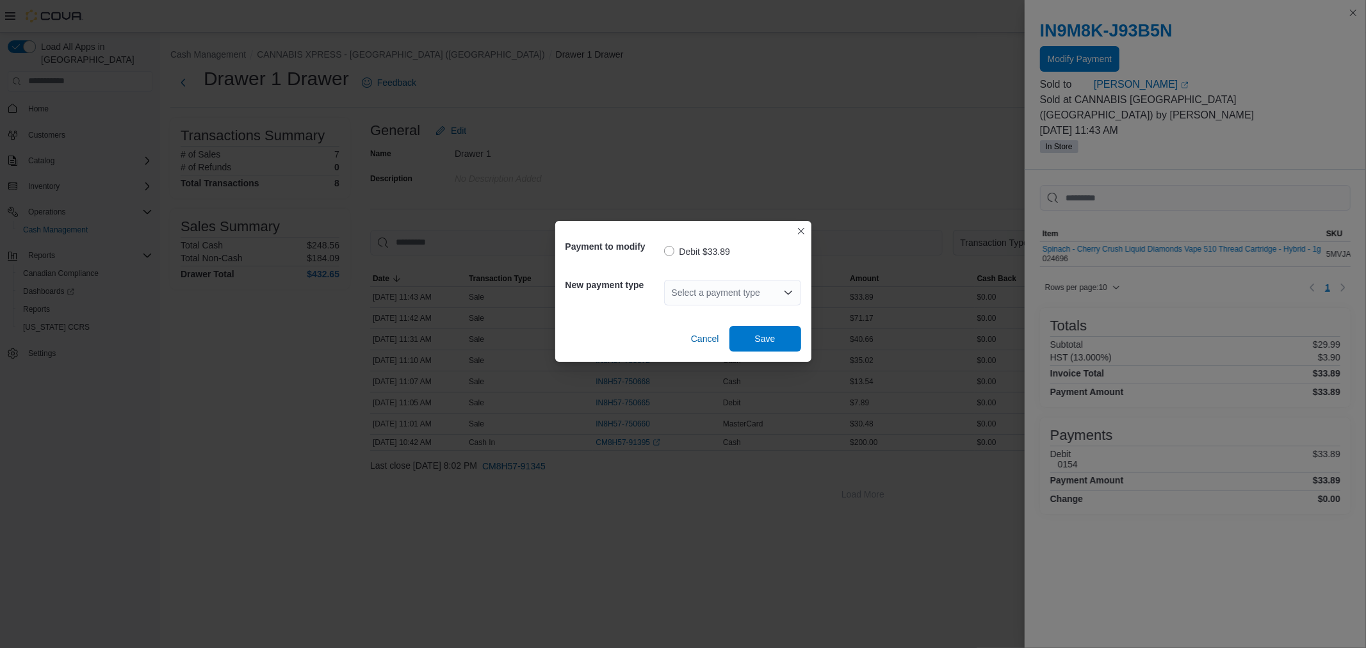
click at [729, 286] on div "Select a payment type" at bounding box center [732, 293] width 137 height 26
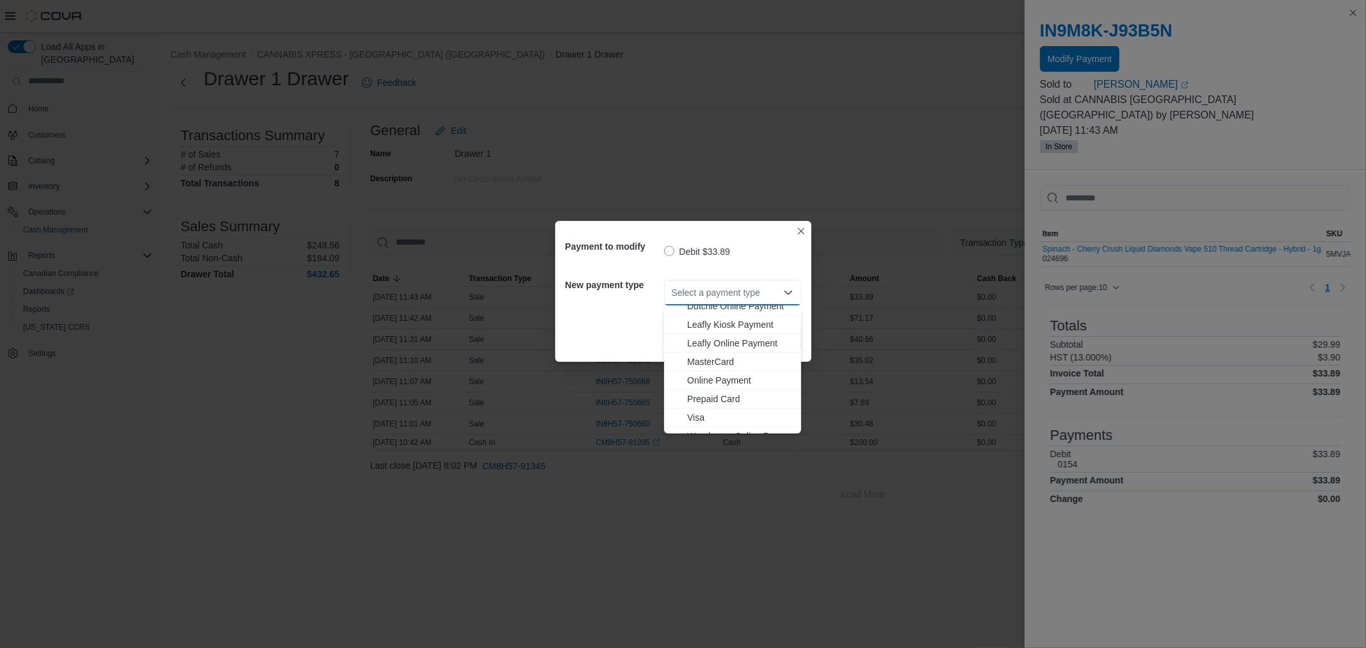
scroll to position [131, 0]
click at [706, 410] on span "Visa" at bounding box center [740, 406] width 106 height 13
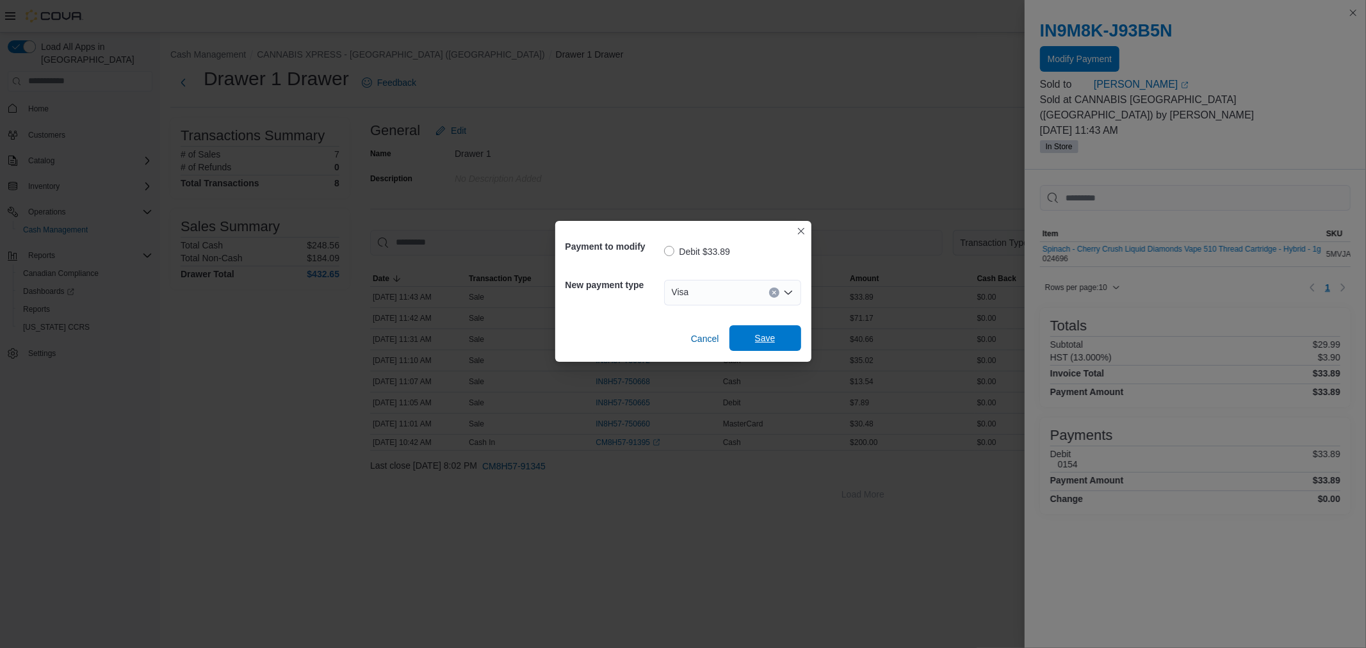
click at [765, 343] on span "Save" at bounding box center [765, 338] width 20 height 13
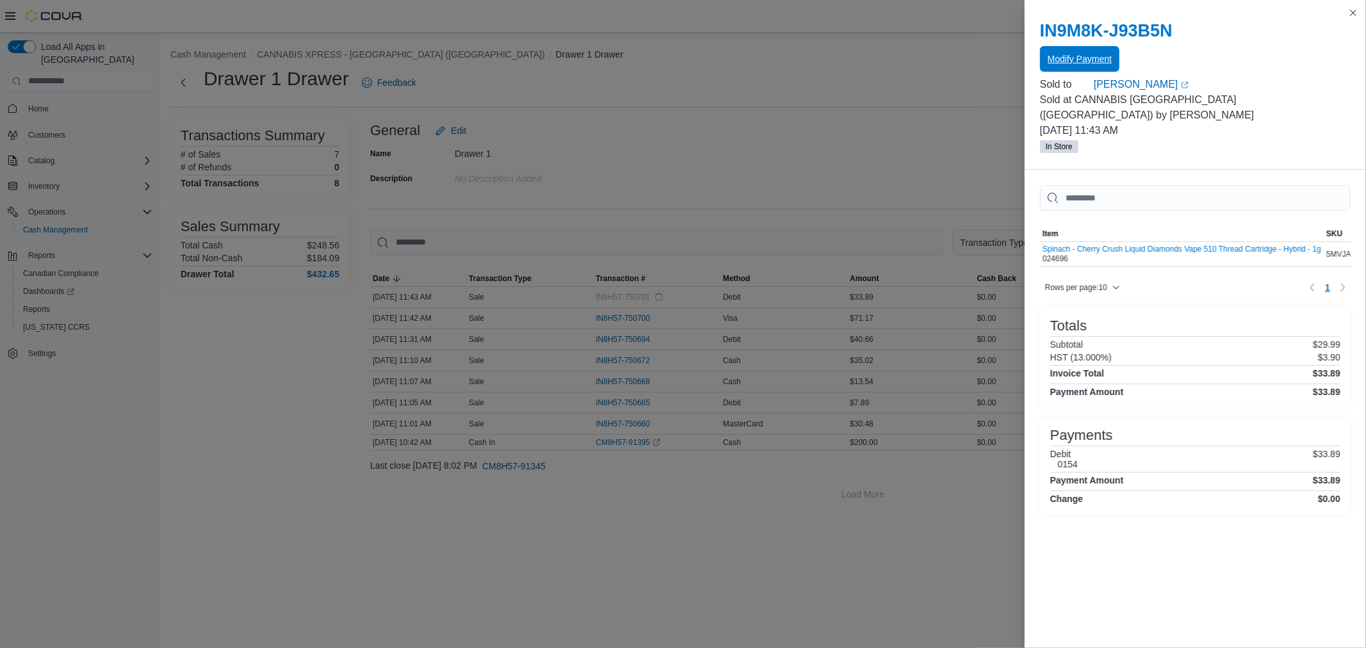
scroll to position [0, 0]
